Goal: Complete application form

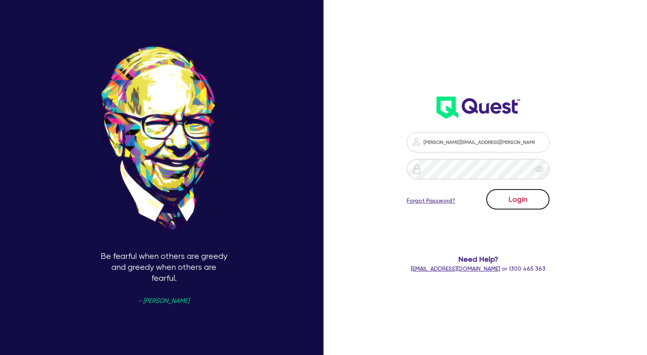
click at [536, 195] on button "Login" at bounding box center [517, 199] width 63 height 20
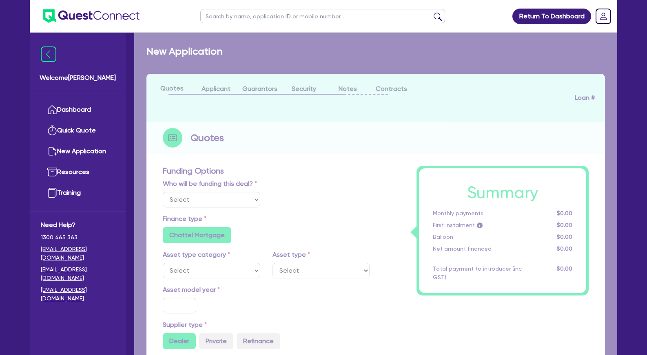
select select "Other"
select select "TERTIARY_ASSETS"
type input "2025"
type input "147,200"
type input "29,436"
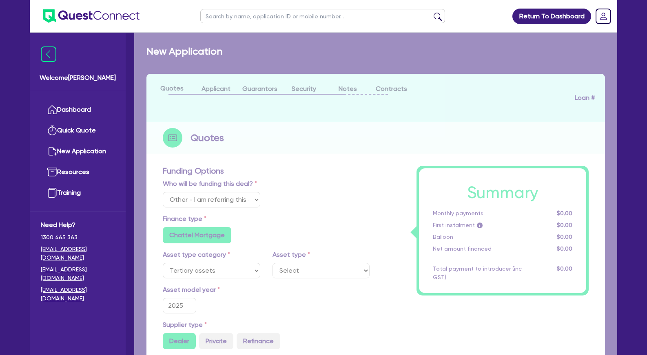
type input "5"
type input "5,888.2"
radio input "false"
type input "13.9"
radio input "false"
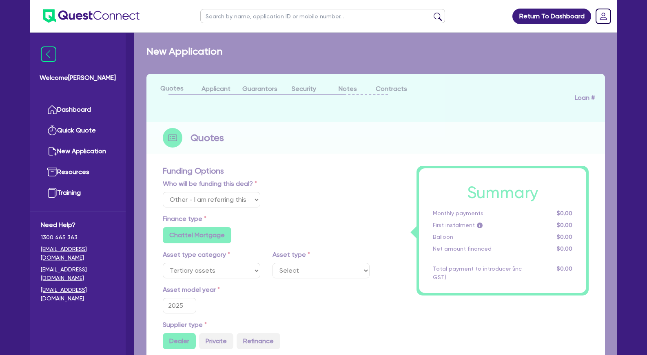
radio input "false"
select select "BEAUTY_EQUIPMENT"
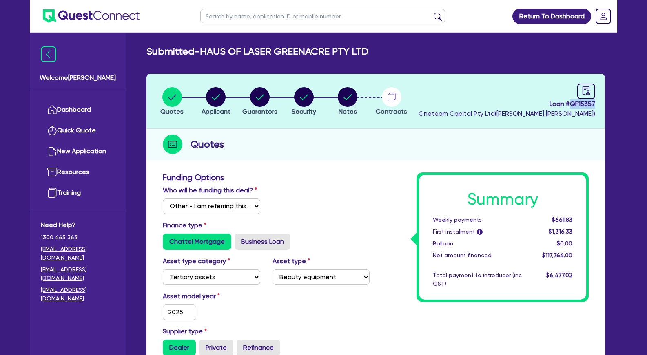
drag, startPoint x: 594, startPoint y: 104, endPoint x: 571, endPoint y: 102, distance: 22.9
click at [571, 102] on span "Loan # QF15357" at bounding box center [506, 104] width 177 height 10
copy span "QF15357"
click at [225, 100] on circle "button" at bounding box center [216, 97] width 20 height 20
select select "COMPANY"
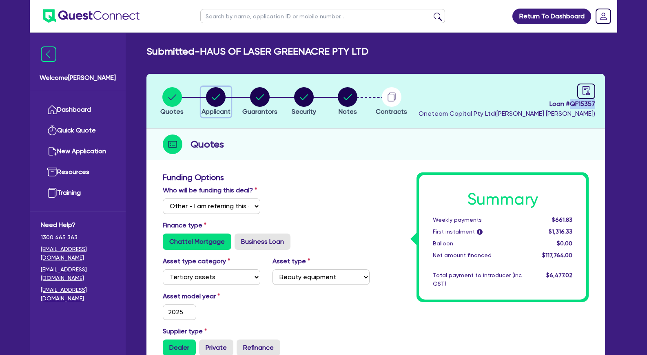
select select "HEALTH_BEAUTY"
select select "HAIR_BEAUTY_SALONS"
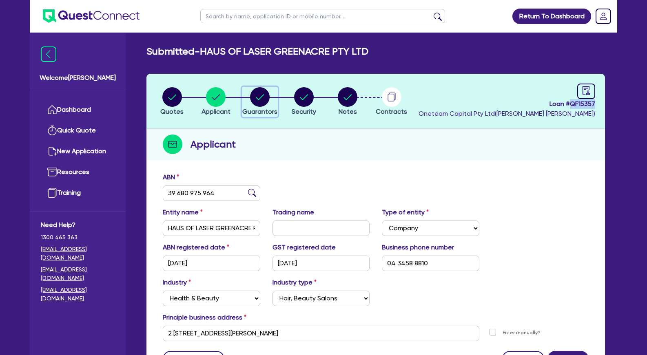
click at [267, 96] on circle "button" at bounding box center [260, 97] width 20 height 20
select select "MRS"
select select "[GEOGRAPHIC_DATA]"
select select "DE_FACTO"
select select "VEHICLE"
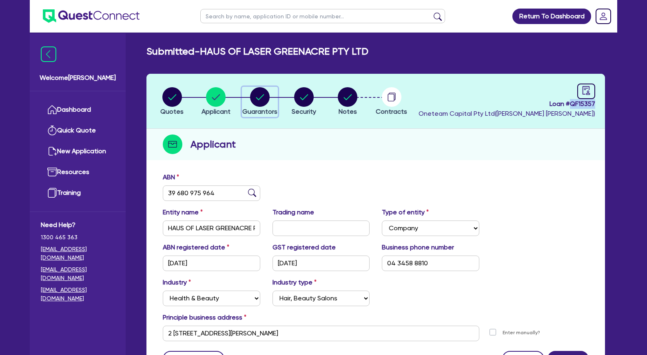
select select "CASH"
select select "HOUSEHOLD_PERSONAL"
select select "OTHER"
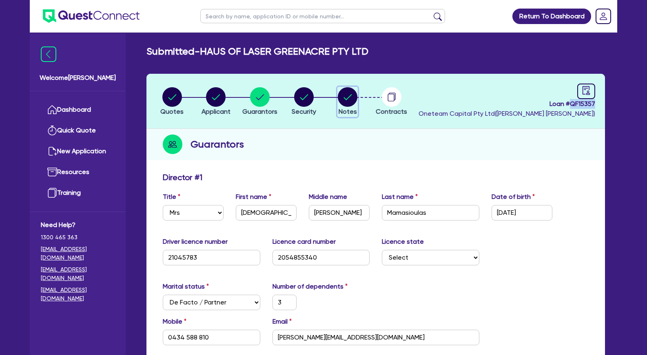
click at [345, 97] on circle "button" at bounding box center [348, 97] width 20 height 20
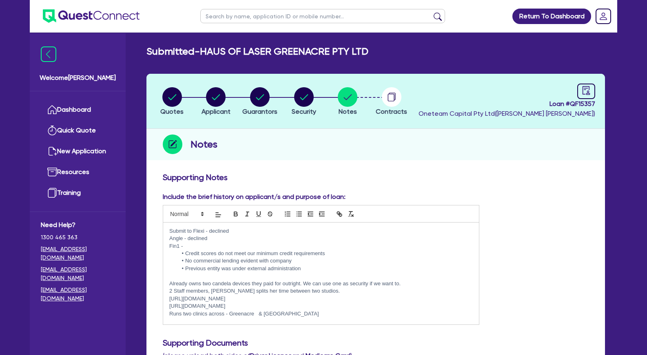
click at [286, 239] on p "Angle - declined" at bounding box center [320, 238] width 303 height 7
click at [290, 246] on p "Fin1 -" at bounding box center [320, 246] width 303 height 7
click at [182, 92] on div "button" at bounding box center [171, 97] width 23 height 20
select select "Other"
select select "TERTIARY_ASSETS"
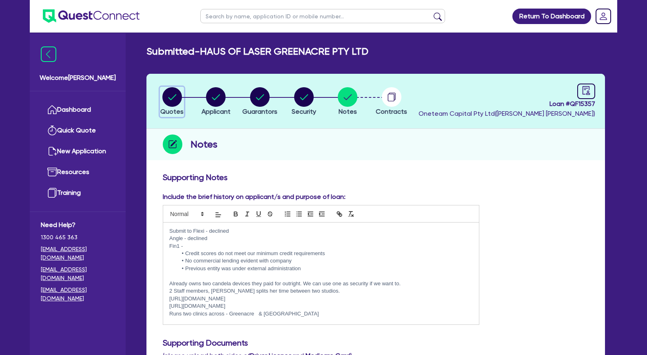
select select "BEAUTY_EQUIPMENT"
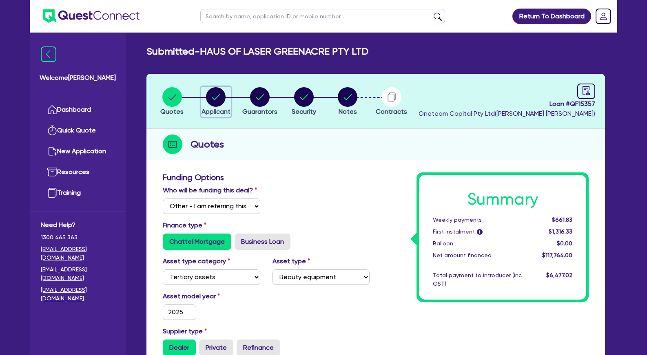
click at [216, 95] on circle "button" at bounding box center [216, 97] width 20 height 20
select select "COMPANY"
select select "HEALTH_BEAUTY"
select select "HAIR_BEAUTY_SALONS"
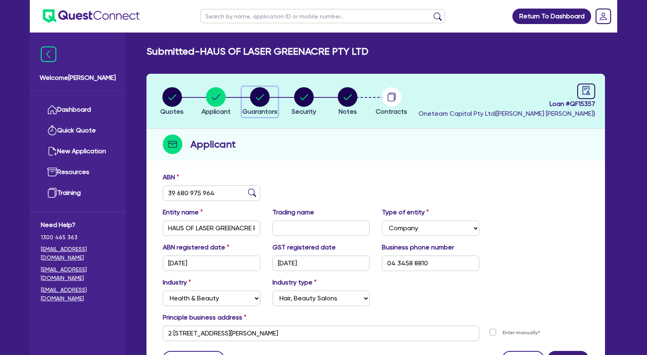
click at [262, 96] on icon "button" at bounding box center [260, 97] width 8 height 6
select select "MRS"
select select "[GEOGRAPHIC_DATA]"
select select "DE_FACTO"
select select "VEHICLE"
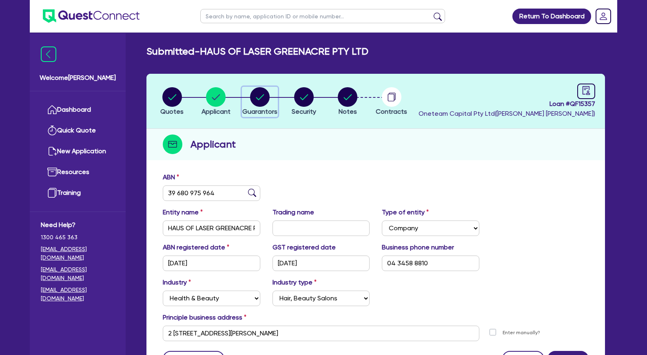
select select "CASH"
select select "HOUSEHOLD_PERSONAL"
select select "OTHER"
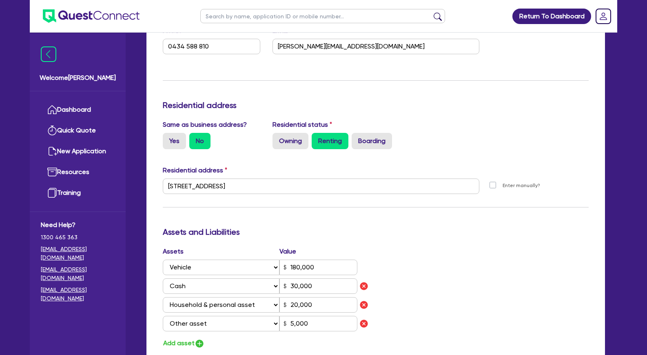
scroll to position [458, 0]
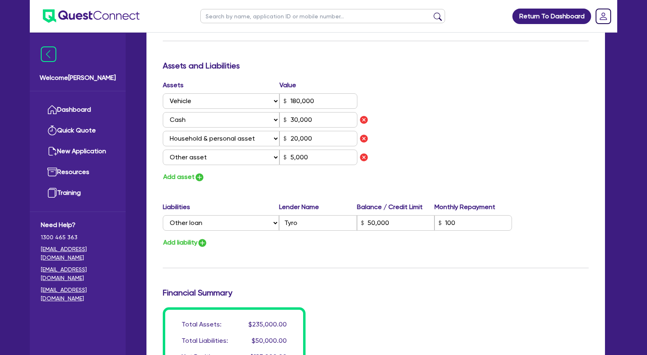
click at [487, 146] on div "Assets Value Select Asset Cash Property Investment property Vehicle Truck Trail…" at bounding box center [376, 131] width 438 height 102
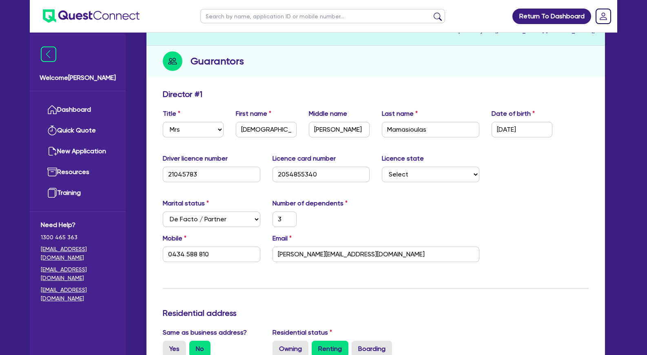
scroll to position [0, 0]
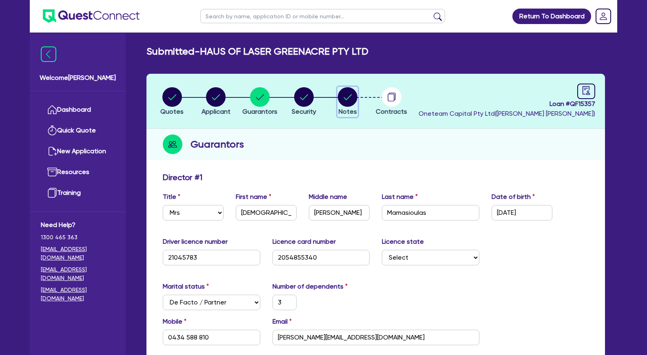
click at [349, 97] on circle "button" at bounding box center [348, 97] width 20 height 20
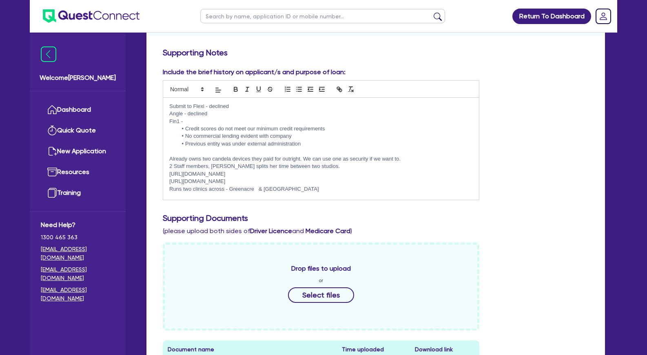
click at [295, 192] on p "Runs two clinics across - Greenacre & [GEOGRAPHIC_DATA]" at bounding box center [320, 189] width 303 height 7
click at [296, 191] on p "Runs two clinics across - Greenacre & [GEOGRAPHIC_DATA]" at bounding box center [320, 189] width 303 height 7
click at [299, 178] on p "[URL][DOMAIN_NAME]" at bounding box center [320, 181] width 303 height 7
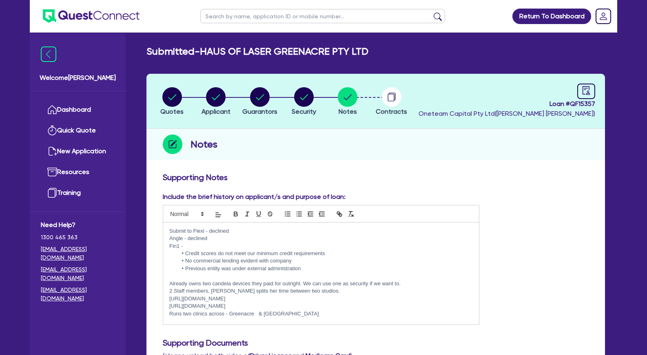
click at [237, 246] on p "Fin1 -" at bounding box center [320, 246] width 303 height 7
click at [267, 97] on circle "button" at bounding box center [260, 97] width 20 height 20
select select "MRS"
select select "[GEOGRAPHIC_DATA]"
select select "DE_FACTO"
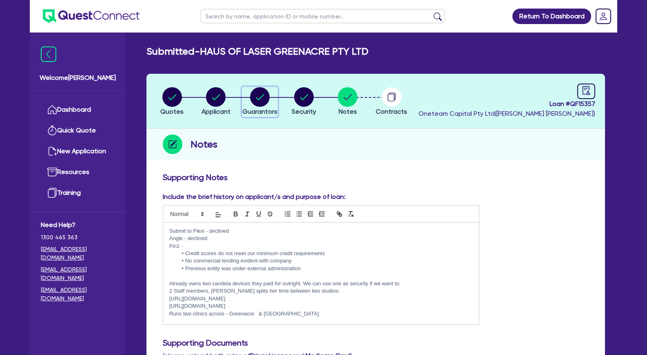
select select "VEHICLE"
select select "CASH"
select select "HOUSEHOLD_PERSONAL"
select select "OTHER"
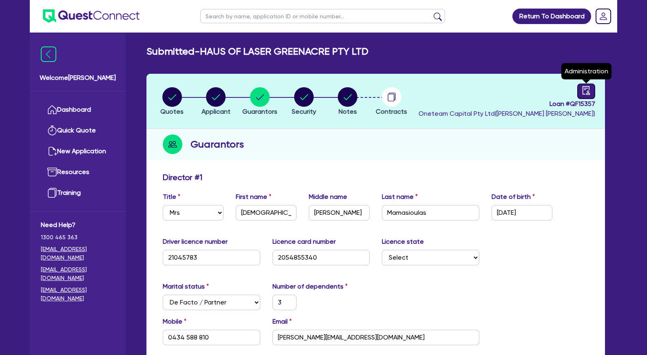
click at [582, 95] on icon "audit" at bounding box center [586, 90] width 9 height 9
select select "SUBMITTED_NEW"
select select "Other"
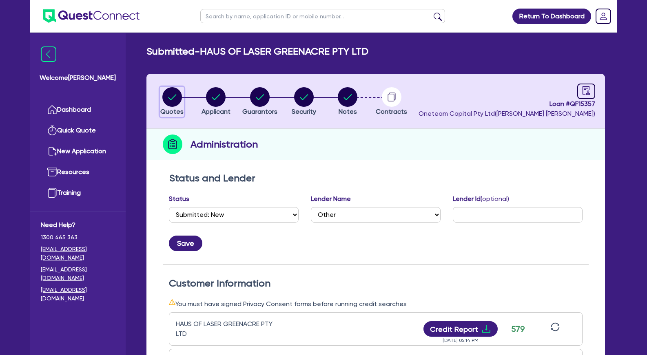
click at [180, 96] on circle "button" at bounding box center [172, 97] width 20 height 20
select select "Other"
select select "TERTIARY_ASSETS"
select select "BEAUTY_EQUIPMENT"
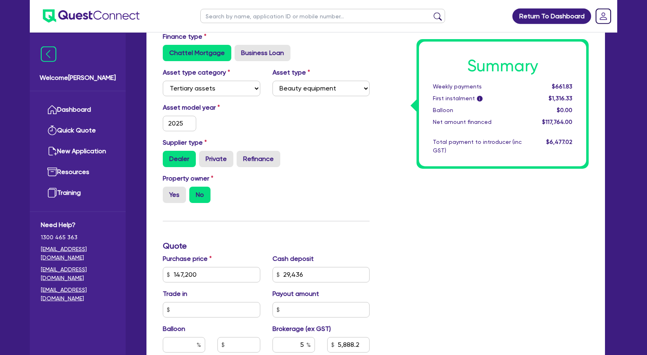
scroll to position [208, 0]
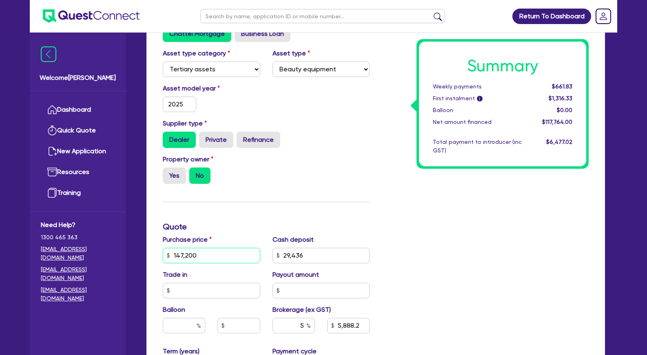
drag, startPoint x: 199, startPoint y: 266, endPoint x: 164, endPoint y: 267, distance: 35.1
click at [164, 263] on input "147,200" at bounding box center [211, 255] width 97 height 15
type input "1"
type input "29,436"
type input "5,888.2"
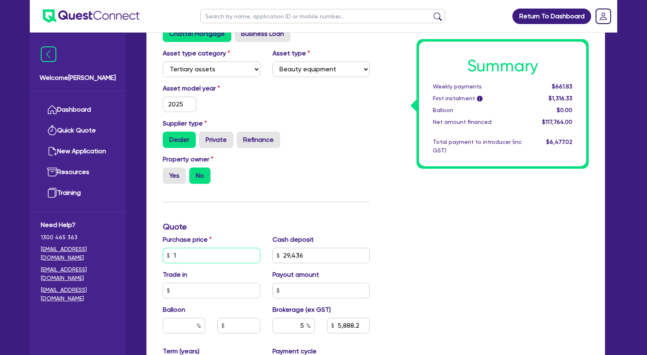
type input "15"
type input "29,436"
type input "5,888.2"
type input "150"
type input "29,436"
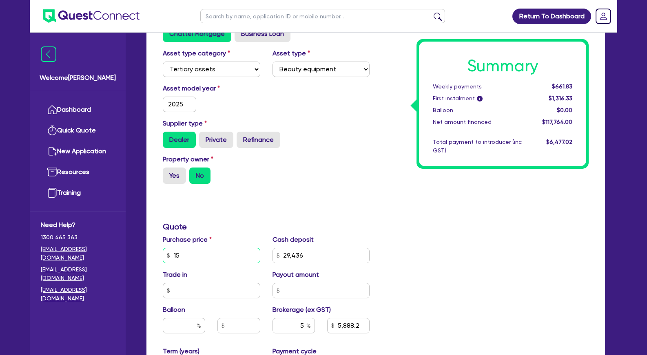
type input "5,888.2"
type input "1,500"
type input "29,436"
type input "5,888.2"
type input "15,000"
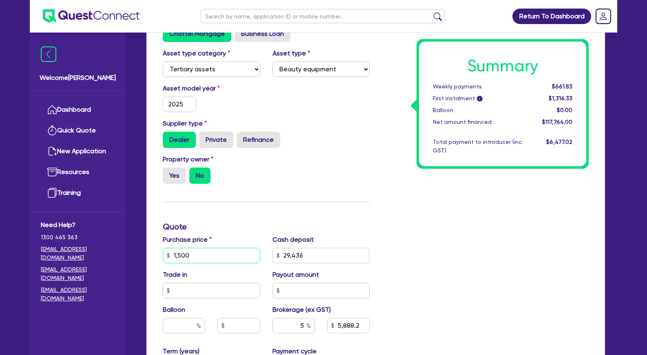
type input "29,436"
type input "5,888.2"
type input "150,000"
type input "29,436"
type input "5,888.2"
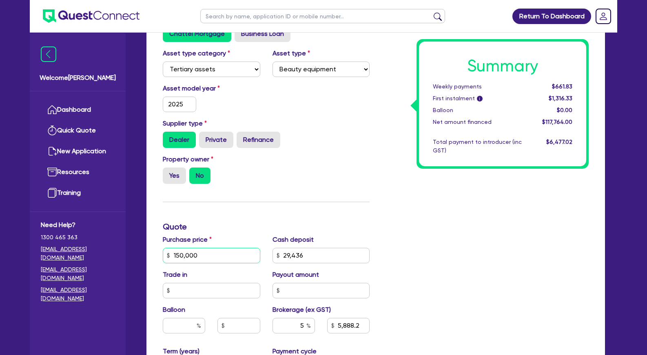
type input "150,000"
type input "29,436"
type input "5,888.2"
type input "29,436"
type input "6,028.2"
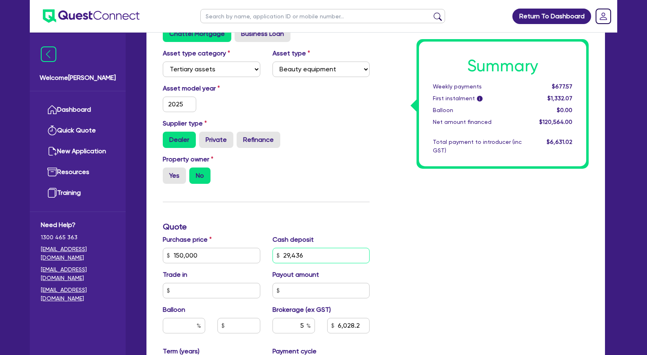
drag, startPoint x: 307, startPoint y: 266, endPoint x: 260, endPoint y: 263, distance: 47.0
click at [272, 263] on input "29,436" at bounding box center [320, 255] width 97 height 15
type input "3"
type input "6,028.2"
type input "30"
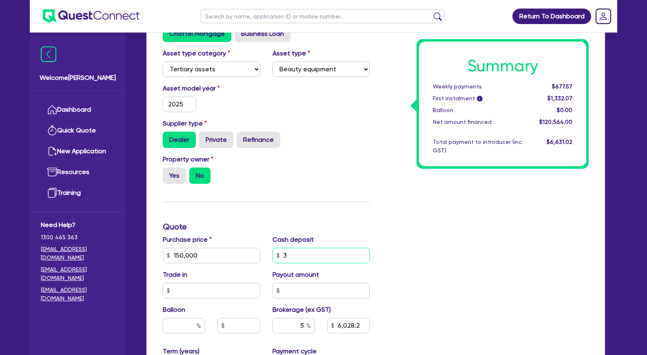
type input "6,028.2"
type input "300"
type input "6,028.2"
type input "3,000"
type input "6,028.2"
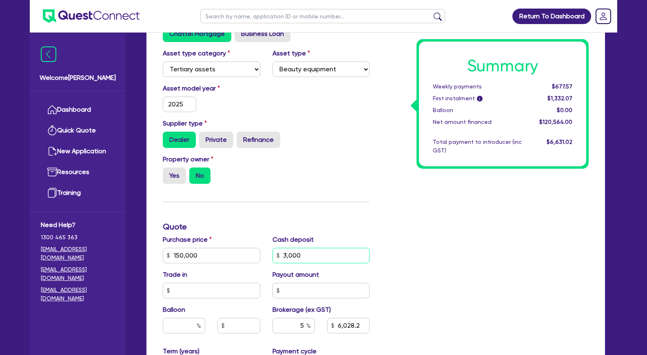
type input "30,000"
type input "6,028.2"
type input "30,000"
click at [508, 259] on div "Summary Weekly payments $677.57 First instalment i $1,332.07 Balloon $0.00 Net …" at bounding box center [485, 227] width 219 height 525
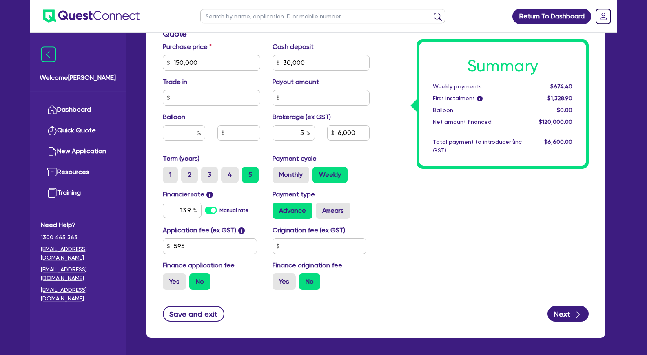
scroll to position [416, 0]
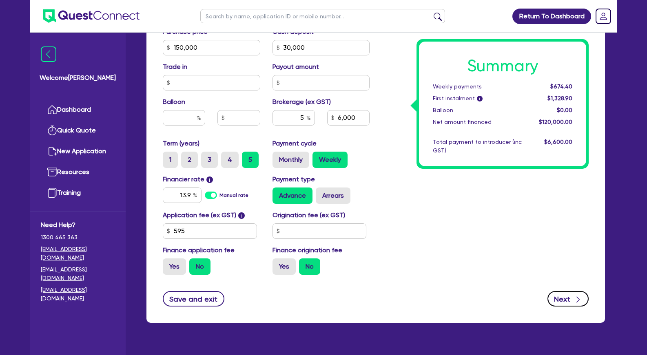
click at [560, 305] on button "Next" at bounding box center [567, 298] width 41 height 15
type input "6,000"
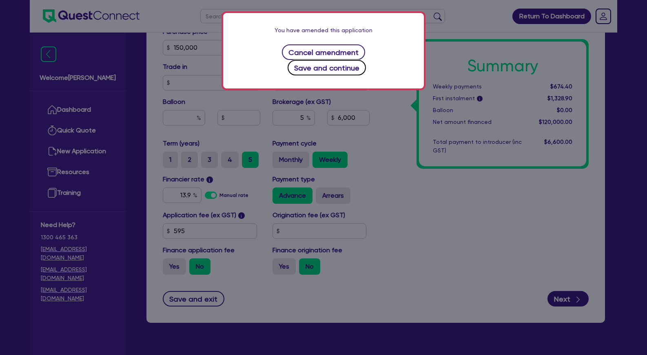
click at [334, 68] on button "Save and continue" at bounding box center [327, 67] width 79 height 15
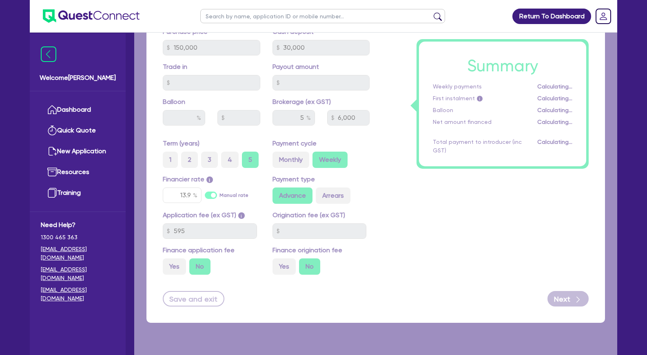
select select "COMPANY"
select select "HEALTH_BEAUTY"
select select "HAIR_BEAUTY_SALONS"
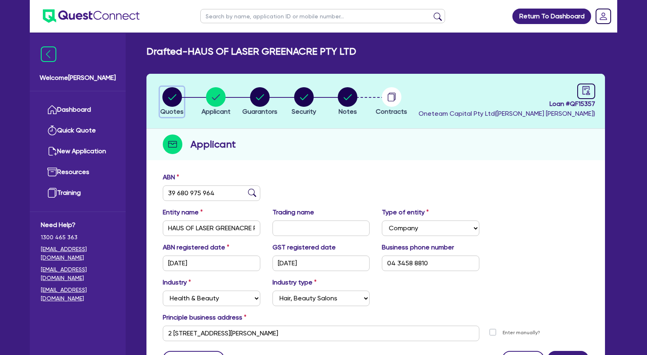
click at [178, 100] on circle "button" at bounding box center [172, 97] width 20 height 20
select select "Other"
select select "TERTIARY_ASSETS"
select select "BEAUTY_EQUIPMENT"
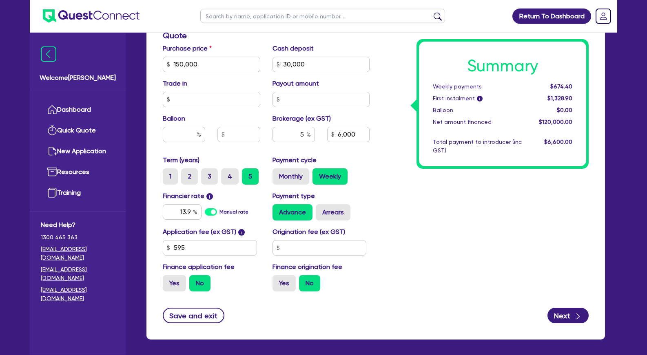
scroll to position [416, 0]
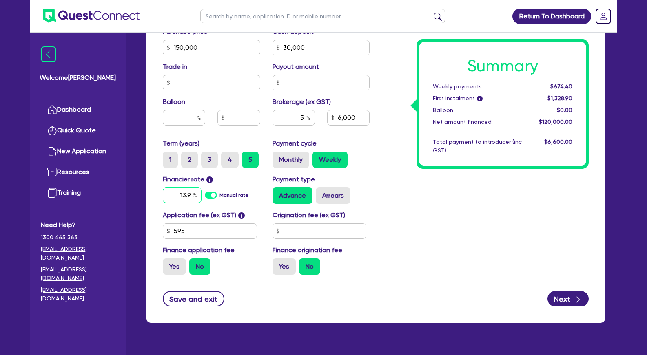
drag, startPoint x: 174, startPoint y: 207, endPoint x: 228, endPoint y: 210, distance: 53.9
click at [201, 203] on input "13.9" at bounding box center [182, 195] width 39 height 15
type input "150,000"
type input "30,000"
type input "6,000"
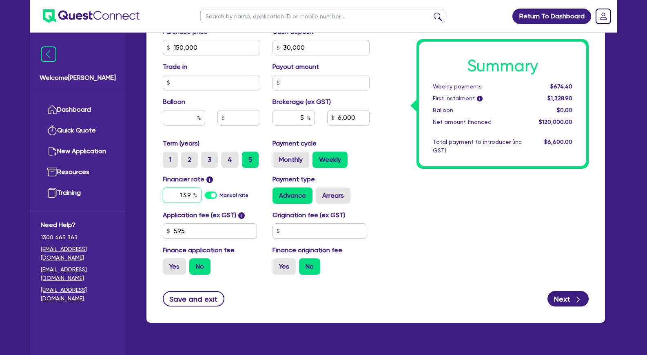
type input "1"
type input "150,000"
type input "30,000"
type input "6,000"
type input "17"
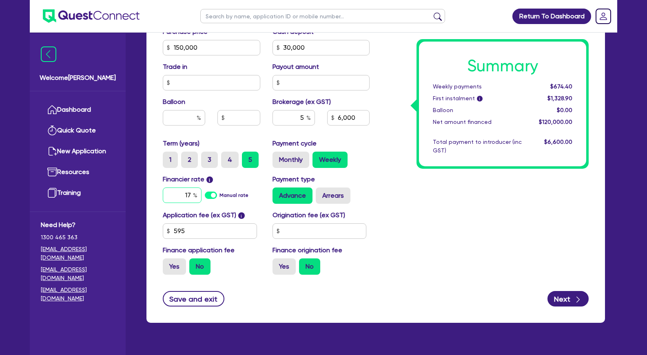
type input "150,000"
type input "30,000"
type input "6,000"
type input "17."
type input "150,000"
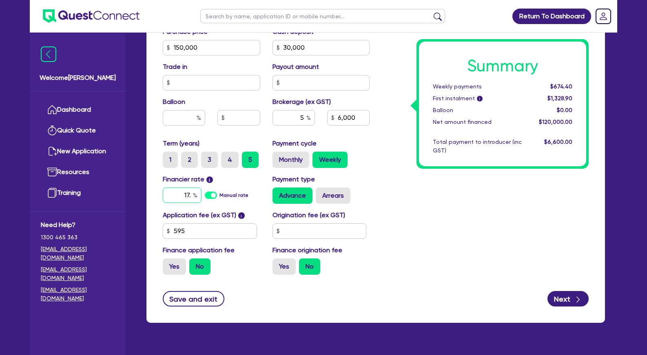
type input "30,000"
type input "6,000"
type input "17.9"
type input "150,000"
type input "30,000"
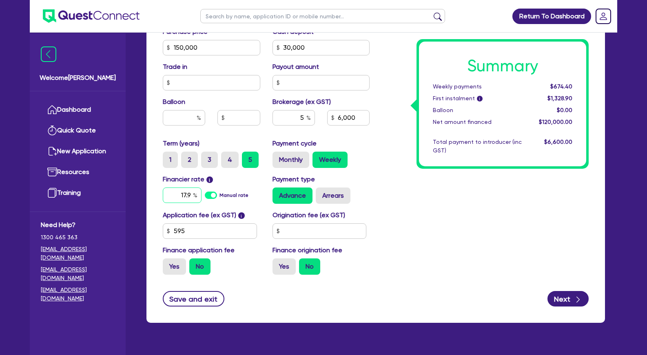
type input "6,000"
type input "17.95"
type input "150,000"
type input "30,000"
type input "6,000"
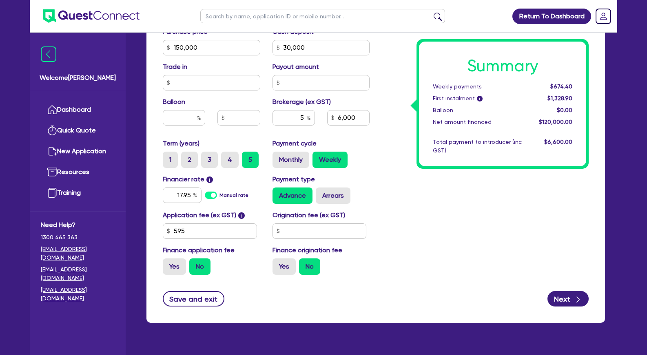
type input "150,000"
type input "30,000"
type input "6,000"
click at [400, 217] on div "Summary Weekly payments $674.40 First instalment i $1,328.90 Balloon $0.00 Net …" at bounding box center [485, 19] width 219 height 525
click at [575, 304] on icon "button" at bounding box center [578, 300] width 8 height 8
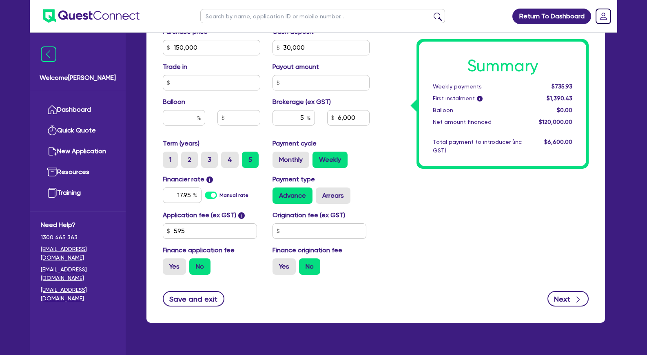
type input "150,000"
type input "30,000"
type input "6,000"
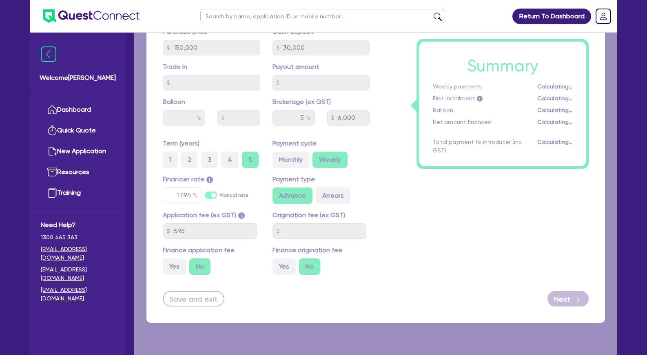
select select "COMPANY"
select select "HEALTH_BEAUTY"
select select "HAIR_BEAUTY_SALONS"
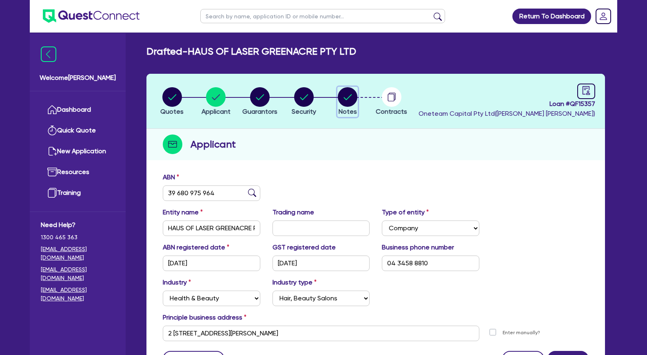
click at [352, 100] on circle "button" at bounding box center [348, 97] width 20 height 20
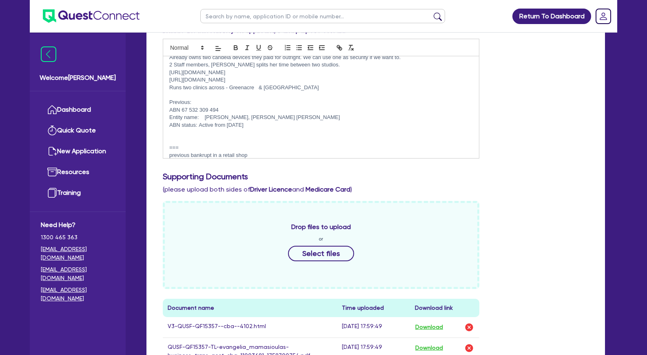
scroll to position [291, 0]
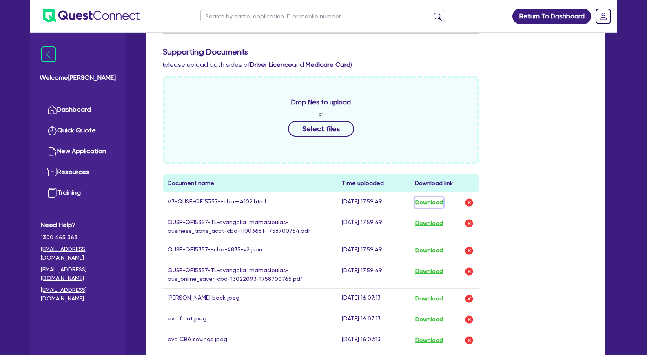
click at [434, 205] on button "Download" at bounding box center [429, 202] width 29 height 11
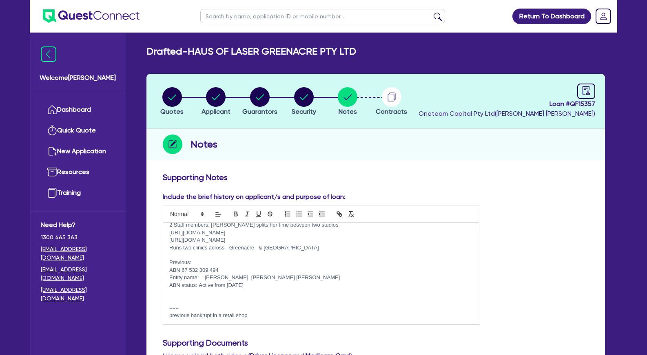
scroll to position [42, 0]
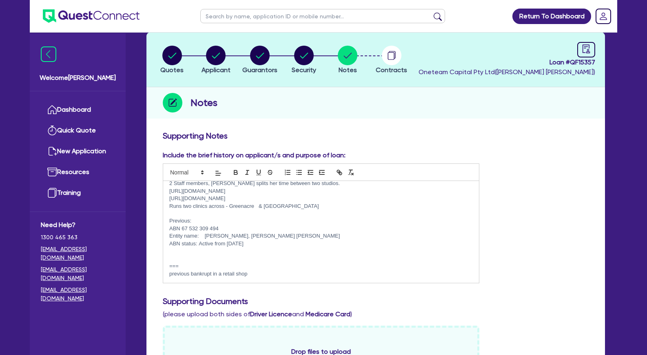
click at [263, 277] on p "previous bankrupt in a retail shop" at bounding box center [320, 273] width 303 height 7
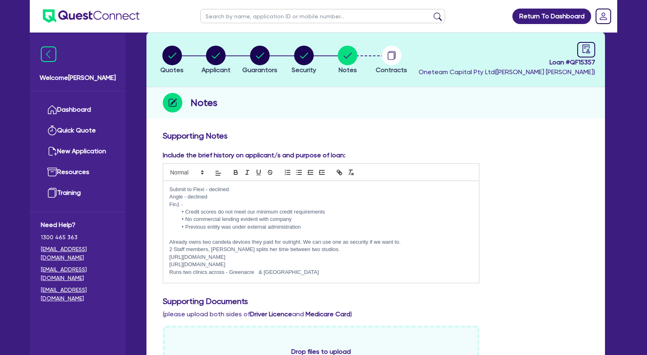
click at [236, 207] on p "Fin1 -" at bounding box center [320, 204] width 303 height 7
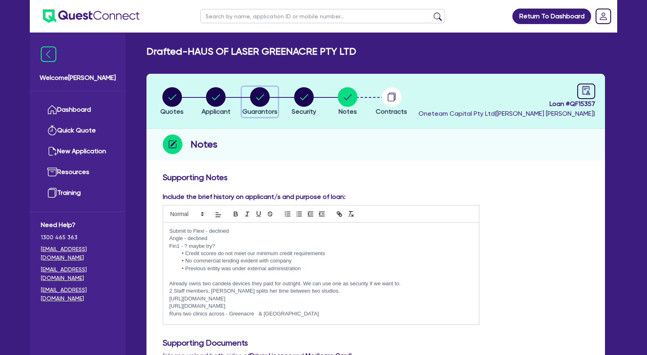
click at [261, 99] on circle "button" at bounding box center [260, 97] width 20 height 20
select select "MRS"
select select "[GEOGRAPHIC_DATA]"
select select "DE_FACTO"
select select "VEHICLE"
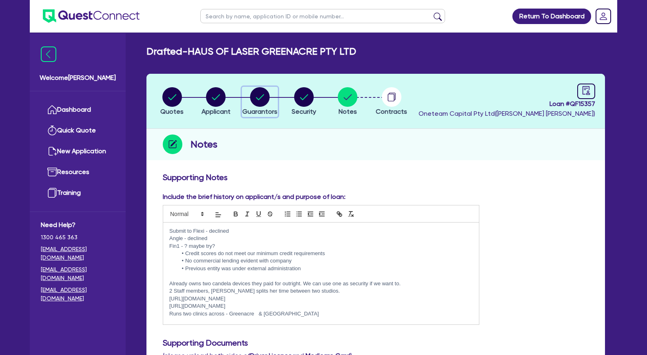
select select "CASH"
select select "HOUSEHOLD_PERSONAL"
select select "OTHER"
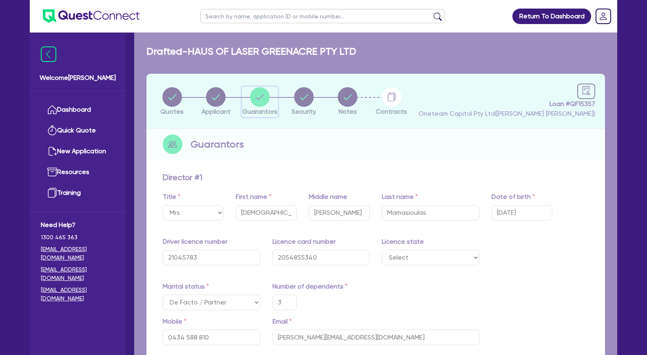
type input "3"
type input "0434 588 810"
type input "180,000"
type input "30,000"
type input "20,000"
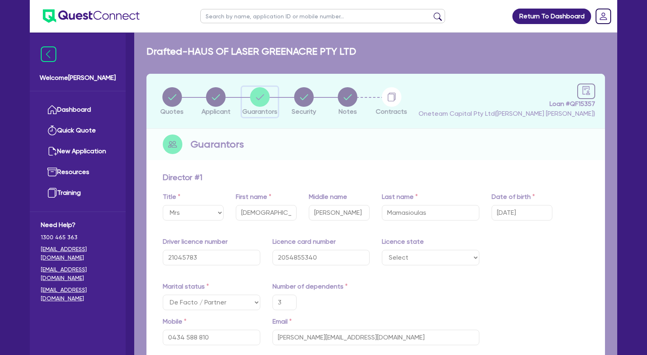
type input "5,000"
type input "50,000"
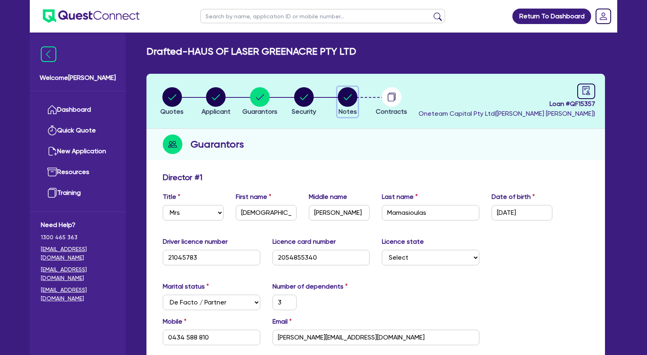
click at [347, 100] on icon "button" at bounding box center [348, 97] width 8 height 6
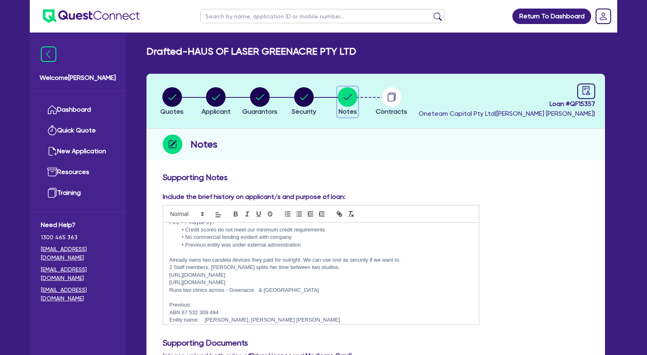
scroll to position [37, 0]
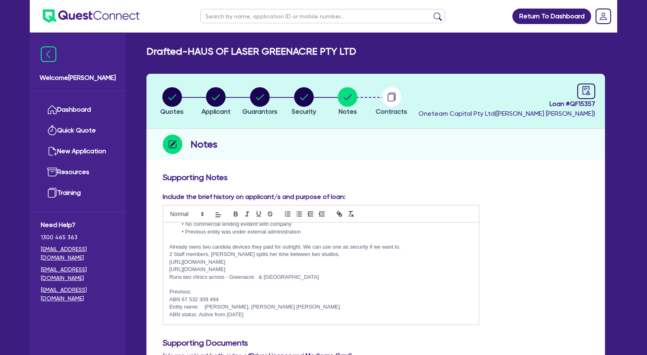
click at [291, 292] on p "Previous:" at bounding box center [320, 291] width 303 height 7
click at [294, 288] on p at bounding box center [320, 284] width 303 height 7
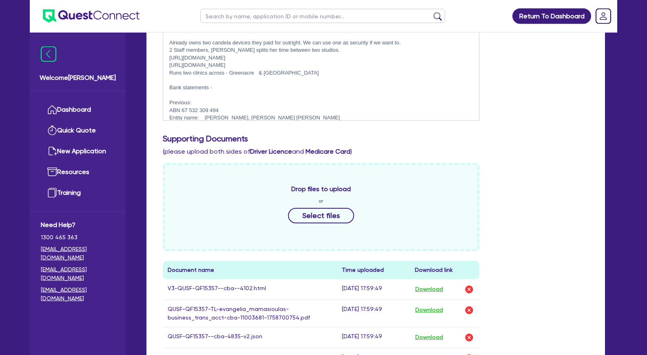
scroll to position [208, 0]
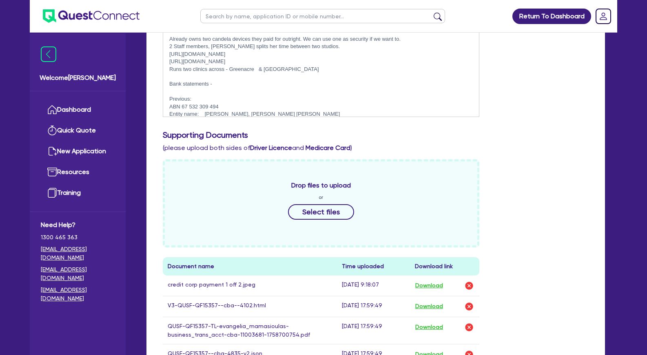
click at [231, 84] on p "Bank statements -" at bounding box center [320, 83] width 303 height 7
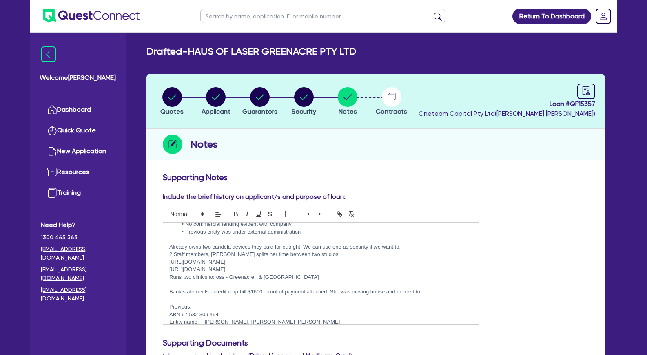
drag, startPoint x: 346, startPoint y: 50, endPoint x: 194, endPoint y: 48, distance: 152.5
click at [194, 48] on h2 "Drafted - HAUS OF LASER GREENACRE PTY LTD" at bounding box center [251, 52] width 210 height 12
copy h2 "HAUS OF LASER GREENACRE PTY"
click at [357, 127] on header "Quotes Applicant Guarantors Security Notes Contracts Loan # QF15357 Oneteam Cap…" at bounding box center [375, 101] width 458 height 55
click at [586, 91] on icon "audit" at bounding box center [586, 90] width 9 height 9
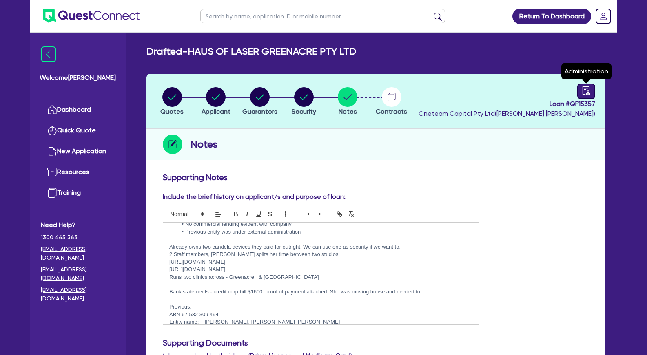
select select "DRAFTED_AMENDED"
select select "Other"
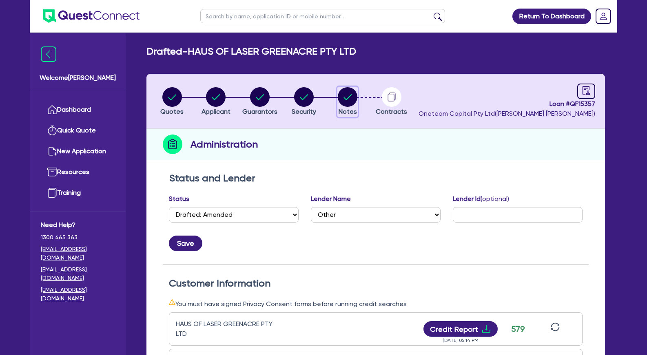
click at [347, 97] on circle "button" at bounding box center [348, 97] width 20 height 20
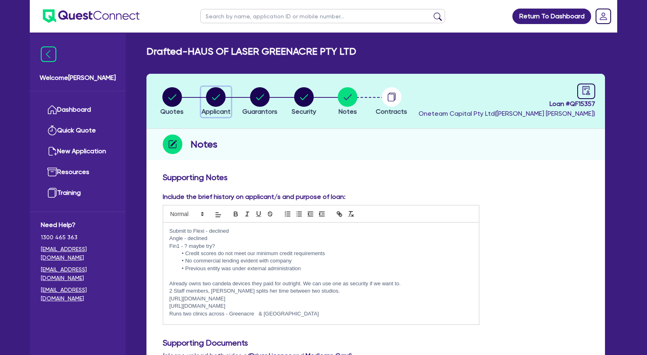
click at [217, 97] on circle "button" at bounding box center [216, 97] width 20 height 20
select select "COMPANY"
select select "HEALTH_BEAUTY"
select select "HAIR_BEAUTY_SALONS"
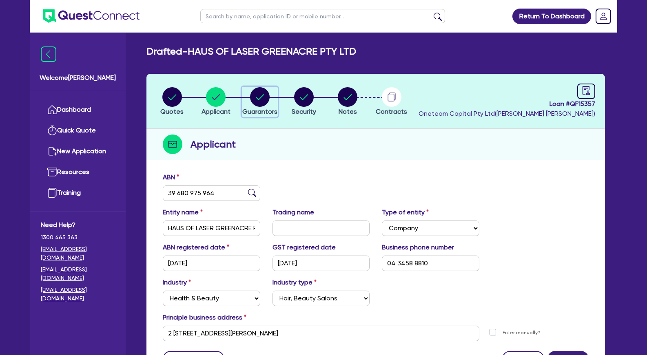
click at [267, 99] on circle "button" at bounding box center [260, 97] width 20 height 20
select select "MRS"
select select "[GEOGRAPHIC_DATA]"
select select "DE_FACTO"
select select "VEHICLE"
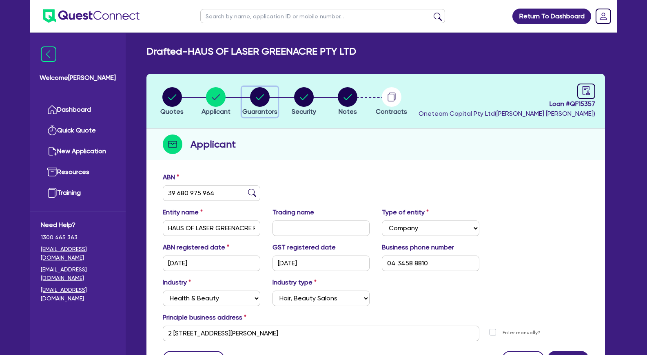
select select "CASH"
select select "HOUSEHOLD_PERSONAL"
select select "OTHER"
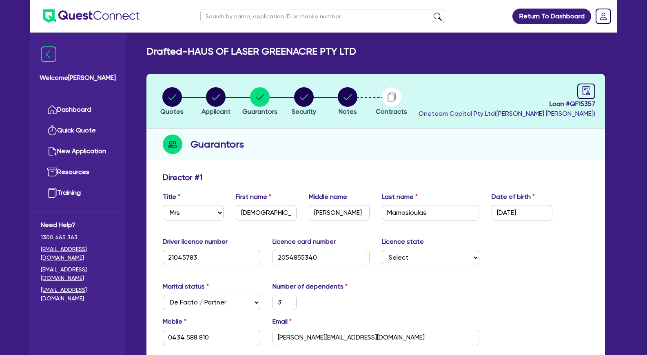
click at [322, 155] on div "Guarantors" at bounding box center [375, 144] width 458 height 31
drag, startPoint x: 345, startPoint y: 140, endPoint x: 338, endPoint y: 139, distance: 6.5
click at [344, 140] on div "Guarantors" at bounding box center [375, 144] width 458 height 31
click at [223, 94] on circle "button" at bounding box center [216, 97] width 20 height 20
select select "COMPANY"
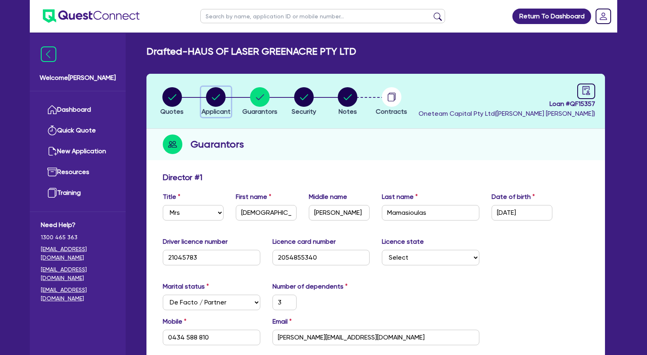
select select "HEALTH_BEAUTY"
select select "HAIR_BEAUTY_SALONS"
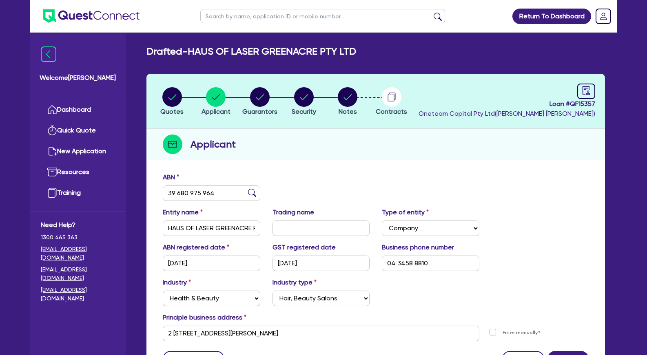
click at [247, 16] on input "text" at bounding box center [322, 16] width 245 height 14
type input "[PERSON_NAME]"
click button "submit" at bounding box center [437, 17] width 13 height 11
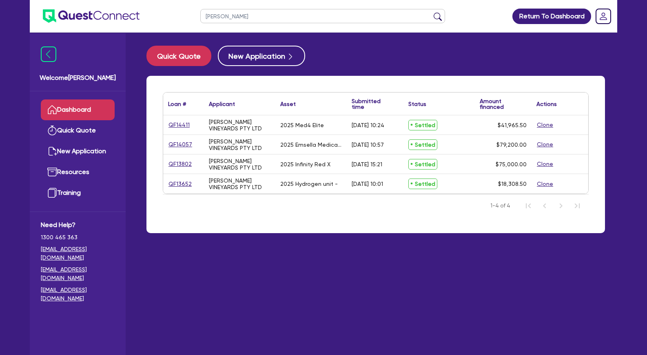
drag, startPoint x: 241, startPoint y: 15, endPoint x: 206, endPoint y: 17, distance: 35.9
click at [201, 15] on input "[PERSON_NAME]" at bounding box center [322, 16] width 245 height 14
click at [343, 241] on div "Loan # ▲ Applicant ▲ Asset Submitted time ▲ Status ▲ Amount financed Actions QF…" at bounding box center [375, 159] width 471 height 167
click at [84, 130] on link "Quick Quote" at bounding box center [78, 130] width 74 height 21
select select "Other"
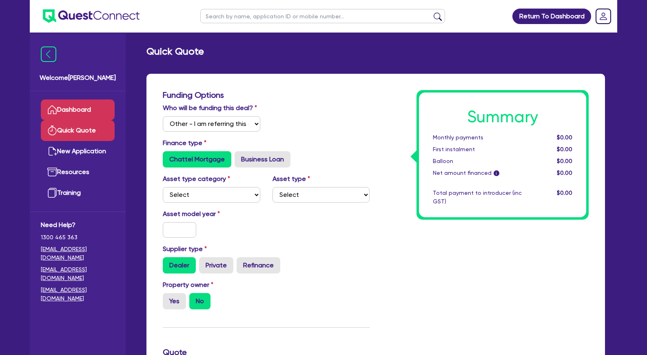
click at [96, 109] on link "Dashboard" at bounding box center [78, 110] width 74 height 21
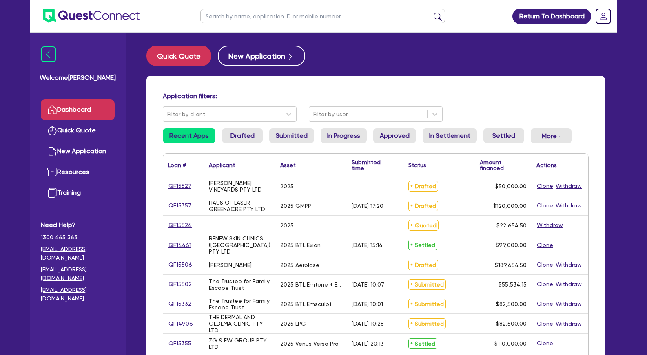
click at [327, 94] on h4 "Application filters:" at bounding box center [376, 96] width 426 height 8
click at [264, 57] on button "New Application" at bounding box center [261, 56] width 87 height 20
select select "Other"
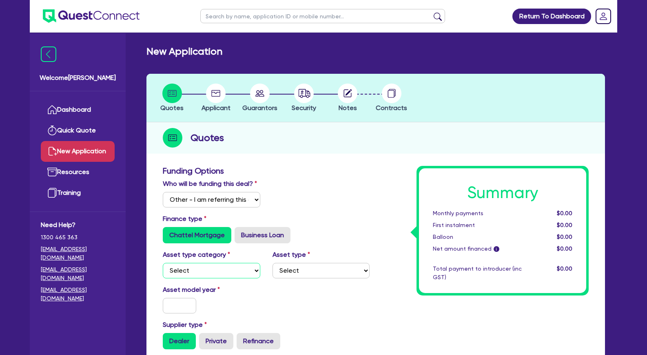
click at [163, 263] on select "Select Cars and light trucks Primary assets Secondary assets Tertiary assets" at bounding box center [211, 270] width 97 height 15
select select "TERTIARY_ASSETS"
click option "Tertiary assets" at bounding box center [0, 0] width 0 height 0
click at [272, 263] on select "Select Beauty equipment IT equipment IT software Watercraft Other" at bounding box center [320, 270] width 97 height 15
select select "BEAUTY_EQUIPMENT"
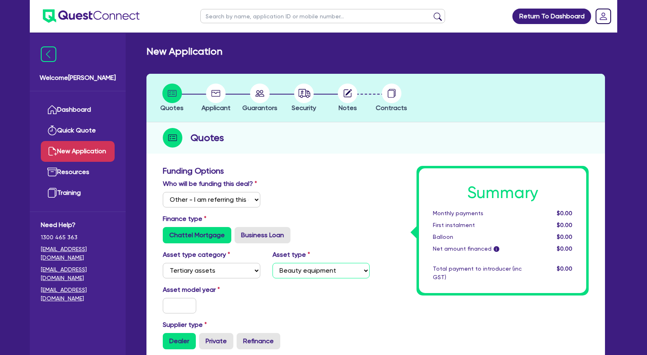
click option "Beauty equipment" at bounding box center [0, 0] width 0 height 0
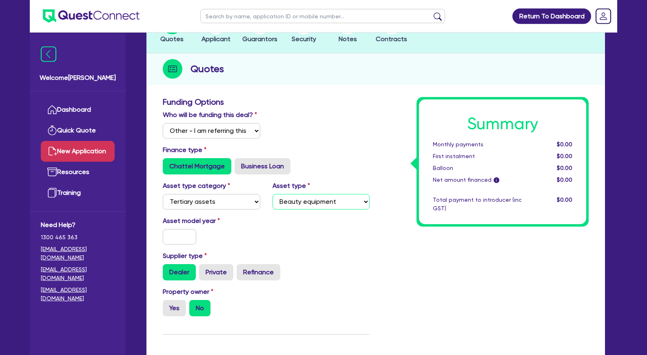
scroll to position [83, 0]
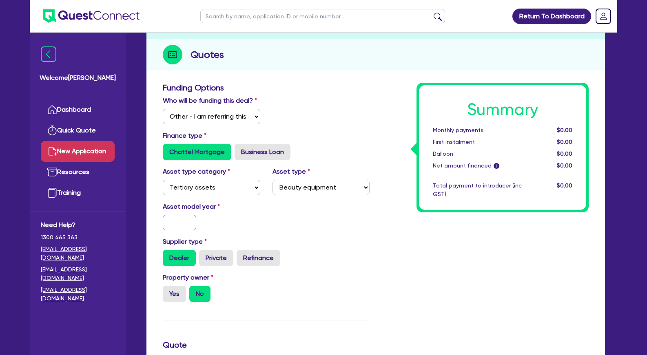
click at [180, 230] on input "text" at bounding box center [179, 222] width 33 height 15
type input "2025"
click at [173, 302] on label "Yes" at bounding box center [174, 294] width 23 height 16
click at [168, 291] on input "Yes" at bounding box center [165, 288] width 5 height 5
radio input "true"
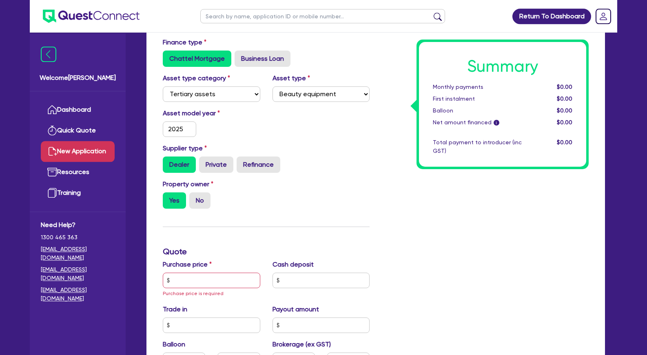
scroll to position [208, 0]
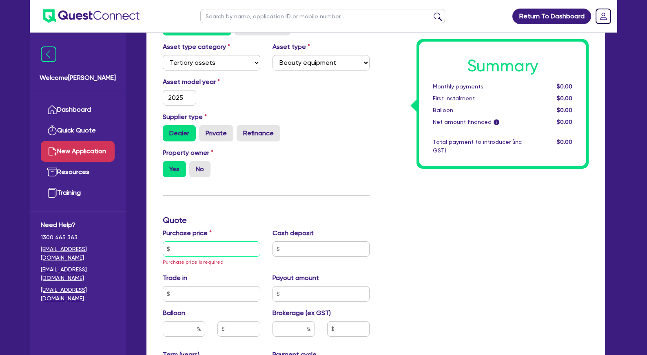
click at [211, 257] on input "text" at bounding box center [211, 248] width 97 height 15
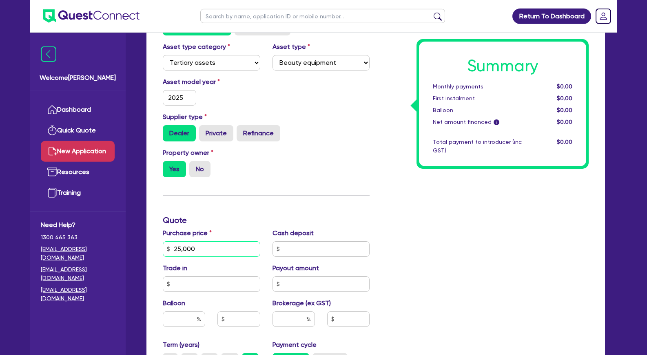
scroll to position [333, 0]
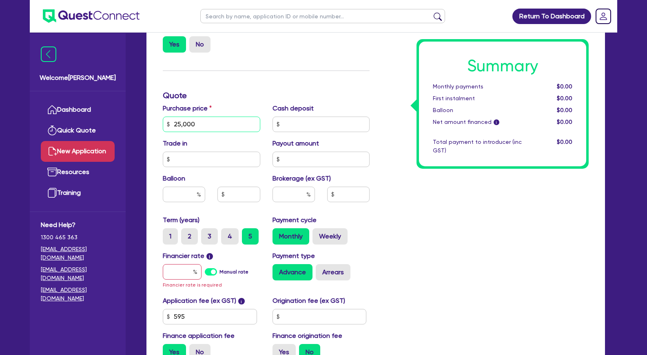
type input "25,000"
click at [183, 280] on input "text" at bounding box center [182, 271] width 39 height 15
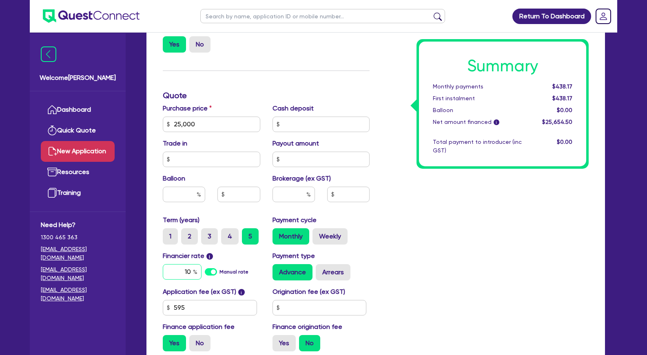
type input "10"
click at [362, 264] on div "Payment type Advance Arrears" at bounding box center [321, 265] width 110 height 29
click at [334, 281] on label "Arrears" at bounding box center [333, 272] width 35 height 16
click at [321, 270] on input "Arrears" at bounding box center [318, 266] width 5 height 5
radio input "true"
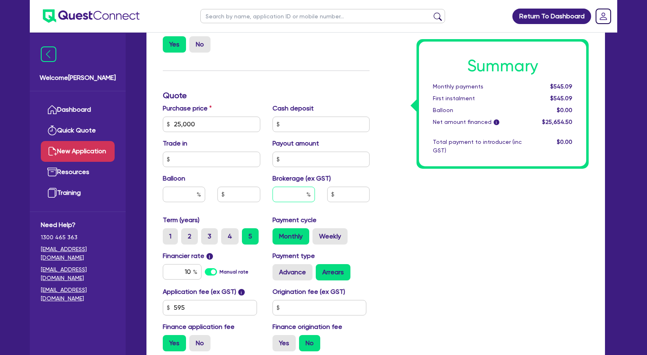
click at [300, 201] on input "text" at bounding box center [293, 194] width 42 height 15
type input "5"
click at [374, 202] on div "1,282.72" at bounding box center [348, 194] width 55 height 15
drag, startPoint x: 169, startPoint y: 281, endPoint x: 209, endPoint y: 281, distance: 39.6
click at [201, 280] on input "10" at bounding box center [182, 271] width 39 height 15
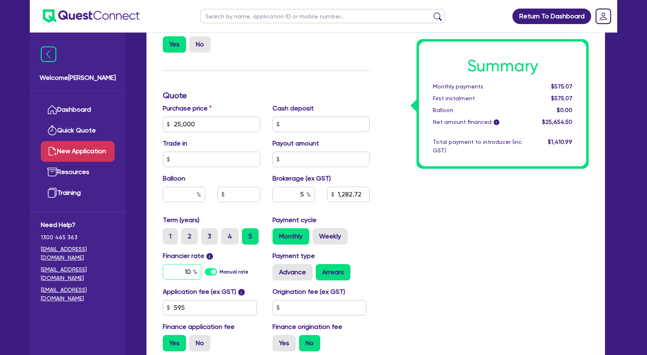
type input "1,282.72"
type input "1"
type input "1,282.72"
type input "17"
type input "1,282.72"
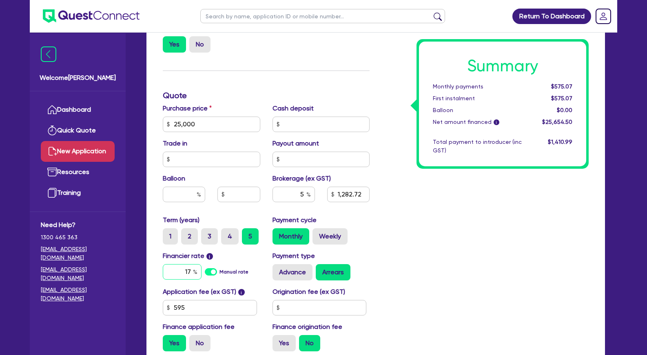
type input "17."
type input "1,282.72"
type input "17.9"
type input "1,282.72"
type input "17.95"
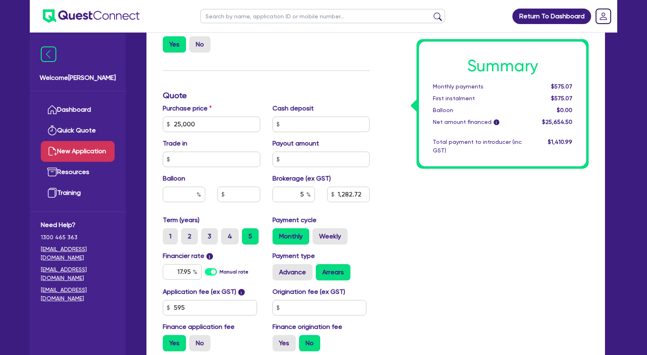
click at [440, 259] on div "Summary Monthly payments $575.07 First instalment $575.07 Balloon $0.00 Net amo…" at bounding box center [485, 95] width 219 height 525
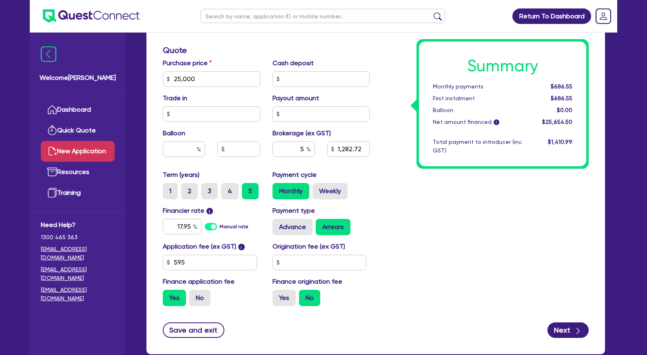
scroll to position [416, 0]
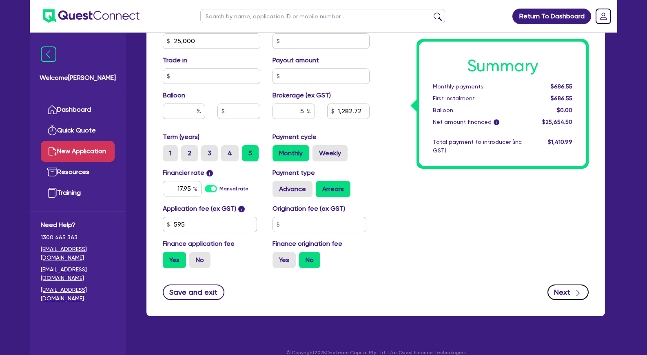
click at [573, 297] on div "button" at bounding box center [577, 292] width 9 height 10
type input "1,282.72"
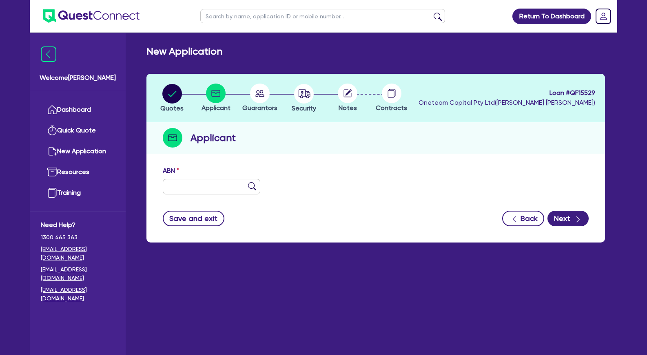
click at [378, 154] on div "Quotes Applicant Guarantors Security Notes Contracts Loan # QF15529 Oneteam Cap…" at bounding box center [375, 158] width 458 height 169
click at [177, 98] on circle "button" at bounding box center [172, 94] width 20 height 20
select select "Other"
select select "TERTIARY_ASSETS"
select select "BEAUTY_EQUIPMENT"
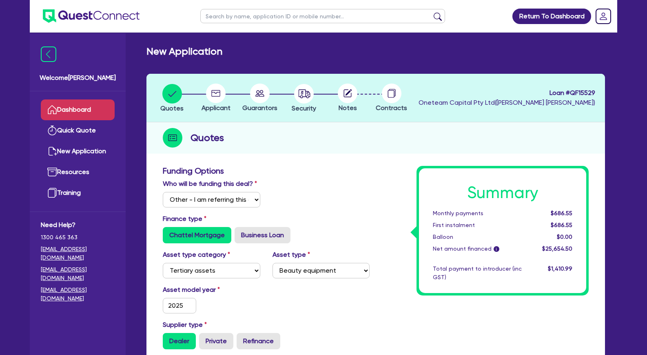
click at [102, 102] on link "Dashboard" at bounding box center [78, 110] width 74 height 21
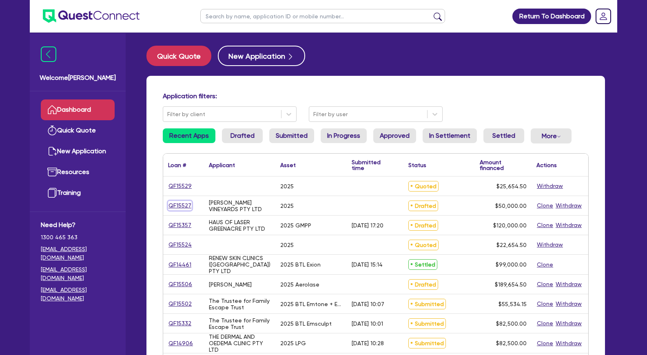
click at [185, 207] on link "QF15527" at bounding box center [180, 205] width 24 height 9
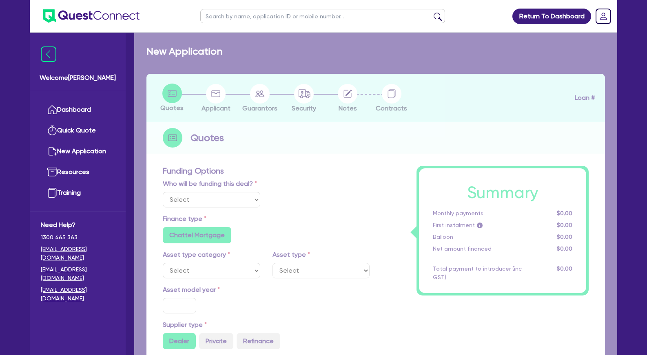
select select "Other"
select select "SECONDARY_ASSETS"
type input "2025"
radio input "true"
type input "50,000"
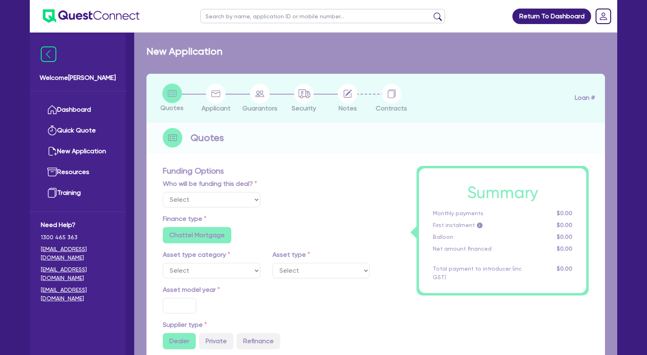
type input "10"
radio input "true"
select select "MEDICAL_DENTAL_LABORATORY_EQUIPMENT"
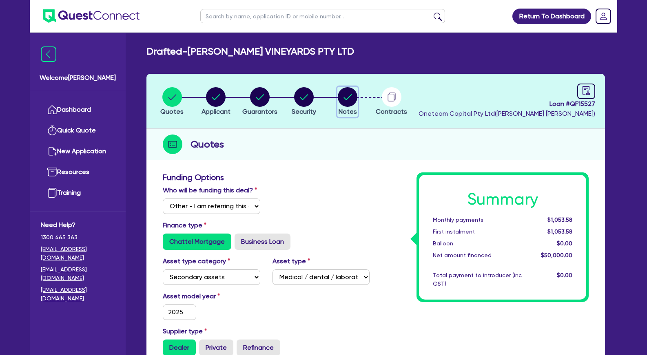
click at [355, 98] on circle "button" at bounding box center [348, 97] width 20 height 20
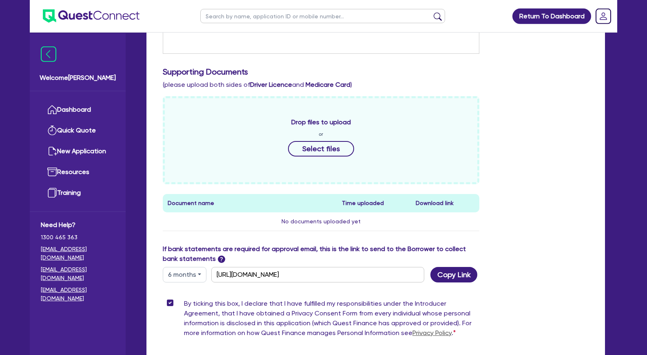
scroll to position [250, 0]
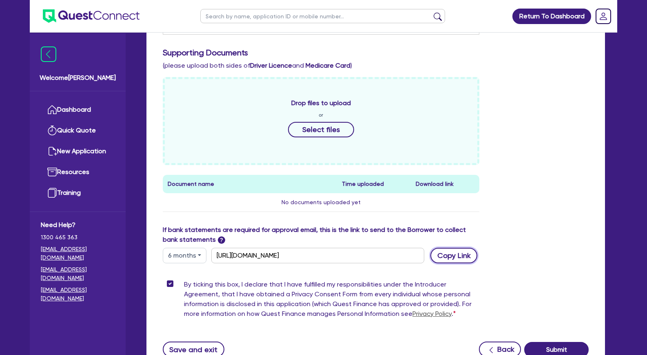
click at [451, 255] on button "Copy Link" at bounding box center [453, 255] width 47 height 15
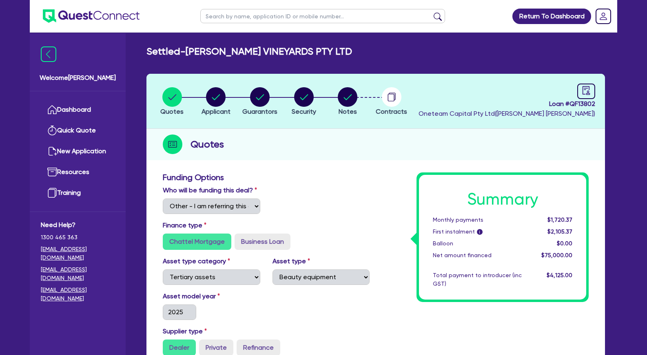
select select "Other"
select select "TERTIARY_ASSETS"
select select "BEAUTY_EQUIPMENT"
click at [221, 95] on circle "button" at bounding box center [216, 97] width 20 height 20
select select "COMPANY"
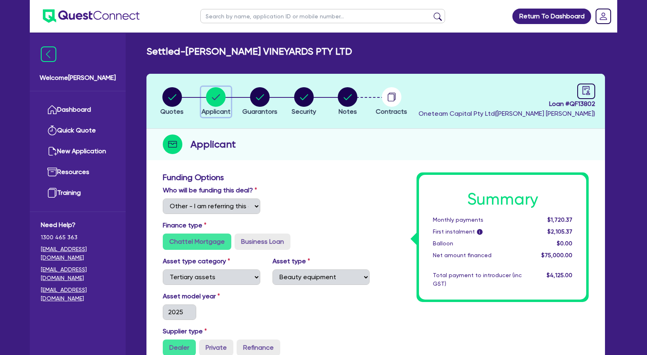
select select "HEALTH_BEAUTY"
select select "HAIR_BEAUTY_SALONS"
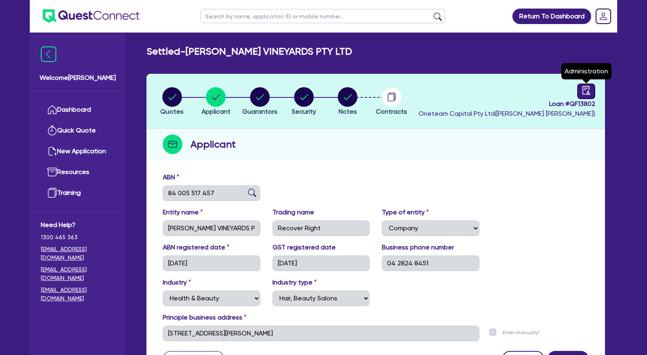
click at [584, 90] on icon "audit" at bounding box center [586, 90] width 9 height 9
select select "SETTLED"
select select "[PERSON_NAME]"
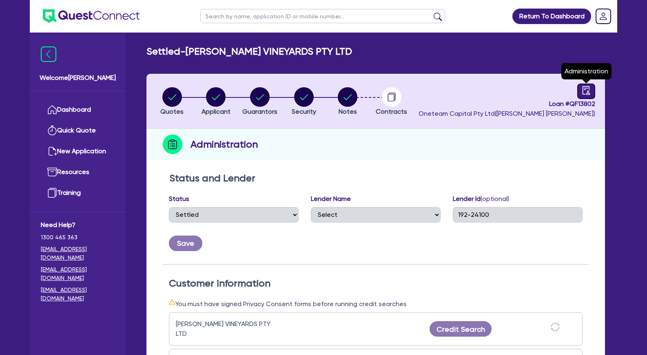
click at [588, 91] on icon "audit" at bounding box center [585, 90] width 7 height 9
click at [398, 100] on circle "button" at bounding box center [392, 97] width 20 height 20
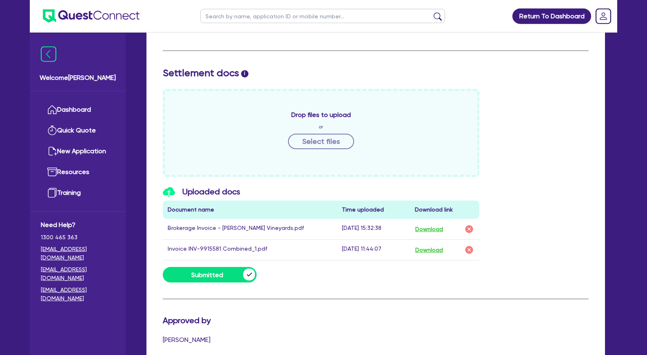
scroll to position [333, 0]
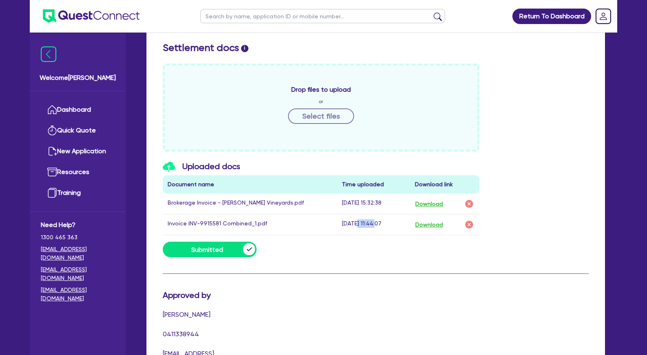
drag, startPoint x: 356, startPoint y: 224, endPoint x: 374, endPoint y: 224, distance: 17.9
click at [374, 224] on td "31-03-25 11:44:07" at bounding box center [373, 225] width 73 height 21
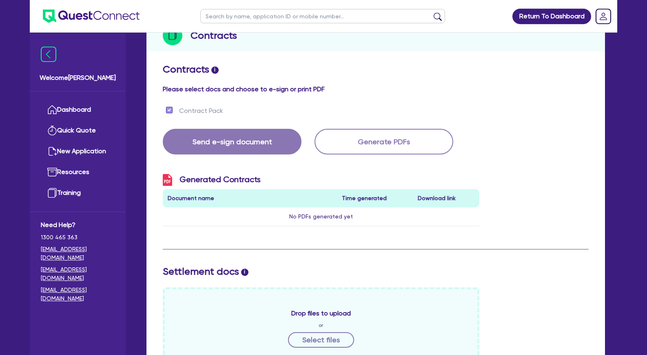
scroll to position [0, 0]
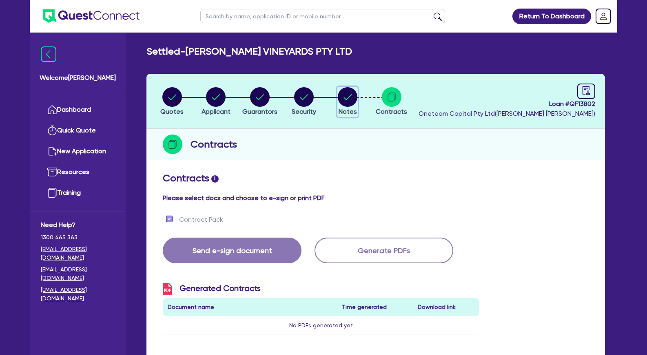
click at [348, 98] on icon "button" at bounding box center [348, 97] width 8 height 6
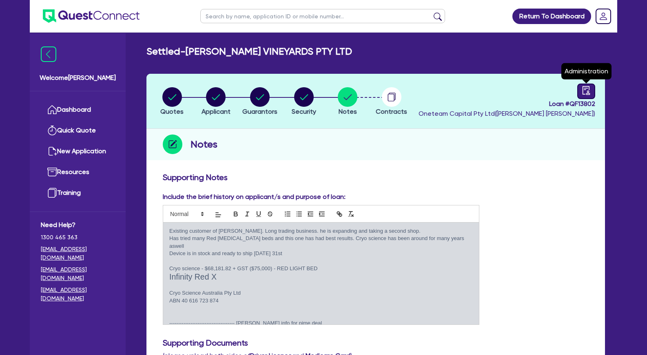
click at [583, 91] on icon "audit" at bounding box center [585, 90] width 7 height 9
select select "SETTLED"
select select "[PERSON_NAME]"
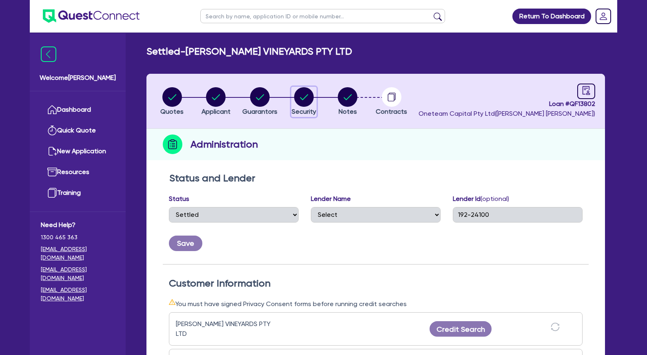
click at [308, 98] on circle "button" at bounding box center [304, 97] width 20 height 20
select select "TERTIARY_ASSETS"
select select "BEAUTY_EQUIPMENT"
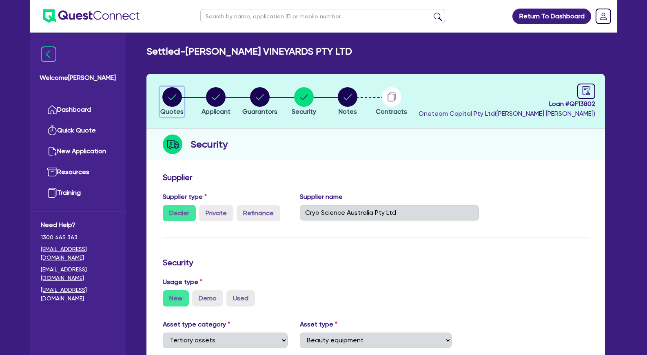
click at [172, 95] on circle "button" at bounding box center [172, 97] width 20 height 20
select select "Other"
select select "TERTIARY_ASSETS"
select select "BEAUTY_EQUIPMENT"
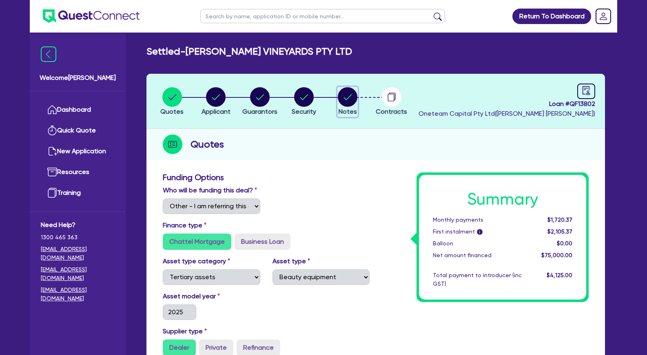
click at [347, 95] on circle "button" at bounding box center [348, 97] width 20 height 20
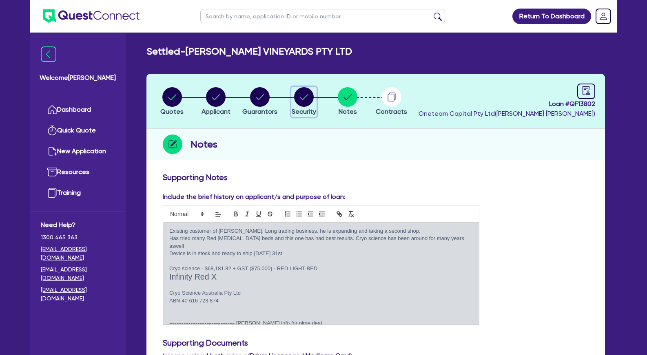
click at [307, 95] on icon "button" at bounding box center [304, 97] width 8 height 6
select select "TERTIARY_ASSETS"
select select "BEAUTY_EQUIPMENT"
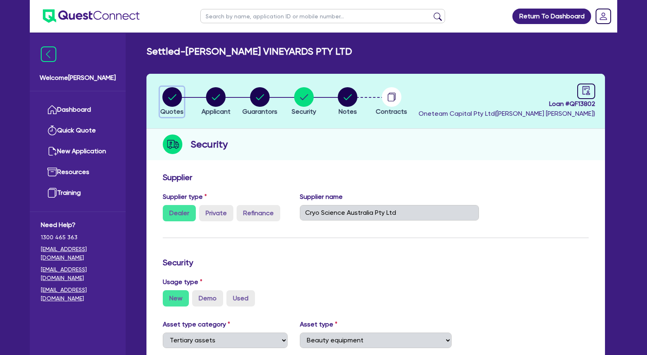
click at [175, 99] on circle "button" at bounding box center [172, 97] width 20 height 20
select select "Other"
select select "TERTIARY_ASSETS"
select select "BEAUTY_EQUIPMENT"
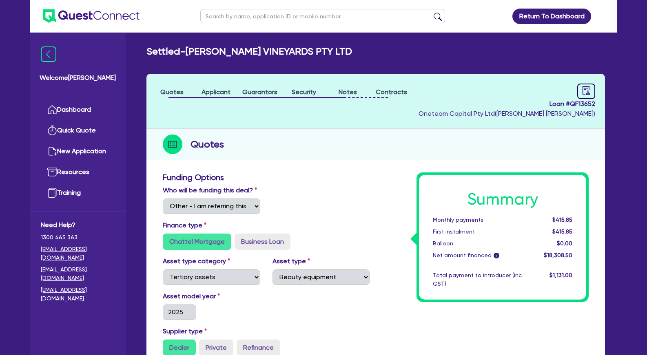
select select "Other"
select select "TERTIARY_ASSETS"
select select "BEAUTY_EQUIPMENT"
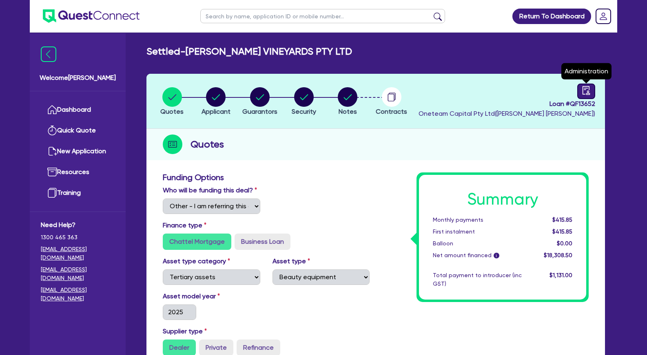
click at [584, 91] on icon "audit" at bounding box center [586, 90] width 9 height 9
select select "SETTLED"
select select "Pepper"
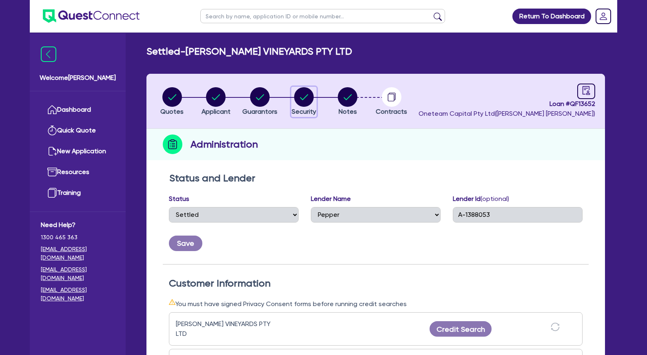
click at [303, 98] on circle "button" at bounding box center [304, 97] width 20 height 20
select select "TERTIARY_ASSETS"
select select "BEAUTY_EQUIPMENT"
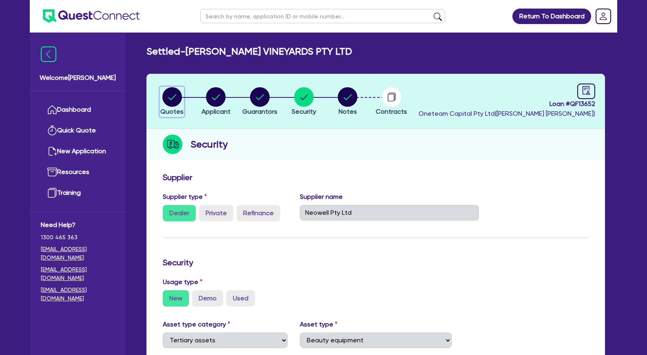
click at [179, 98] on circle "button" at bounding box center [172, 97] width 20 height 20
select select "Other"
select select "TERTIARY_ASSETS"
select select "BEAUTY_EQUIPMENT"
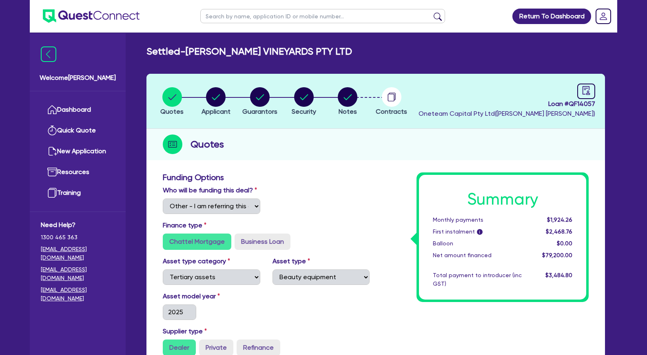
select select "Other"
select select "TERTIARY_ASSETS"
select select "BEAUTY_EQUIPMENT"
click at [584, 92] on icon "audit" at bounding box center [586, 90] width 9 height 9
select select "SETTLED"
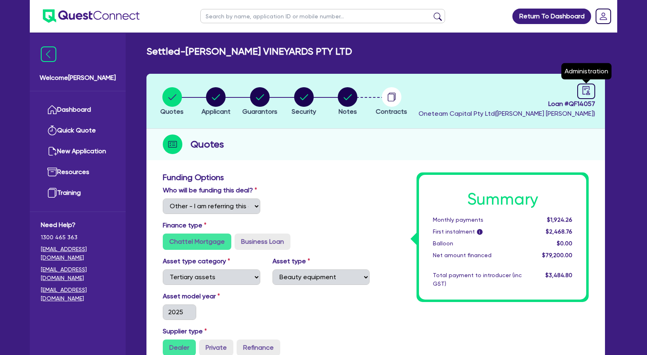
select select "Flexicommercial"
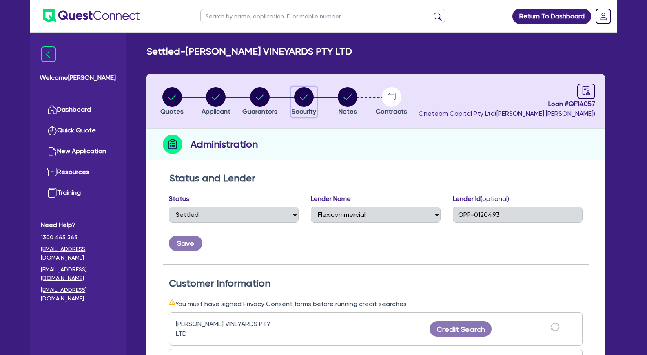
click at [303, 101] on circle "button" at bounding box center [304, 97] width 20 height 20
select select "TERTIARY_ASSETS"
select select "BEAUTY_EQUIPMENT"
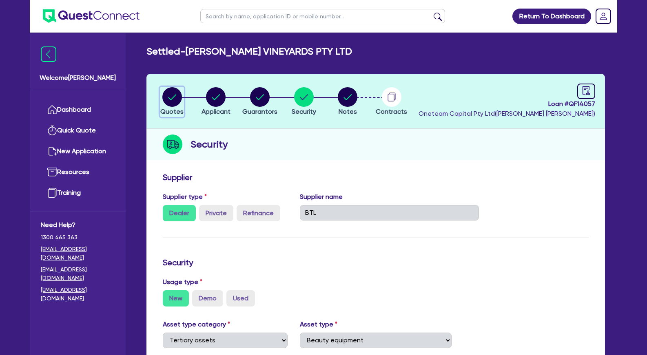
click at [177, 98] on circle "button" at bounding box center [172, 97] width 20 height 20
select select "Other"
select select "TERTIARY_ASSETS"
select select "BEAUTY_EQUIPMENT"
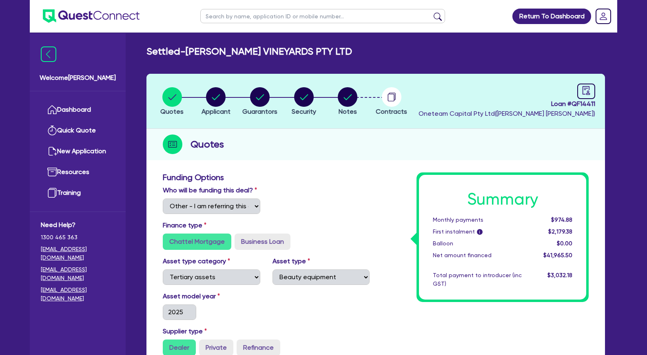
select select "Other"
select select "TERTIARY_ASSETS"
select select "BEAUTY_EQUIPMENT"
click at [584, 92] on icon "audit" at bounding box center [586, 90] width 9 height 9
select select "SETTLED"
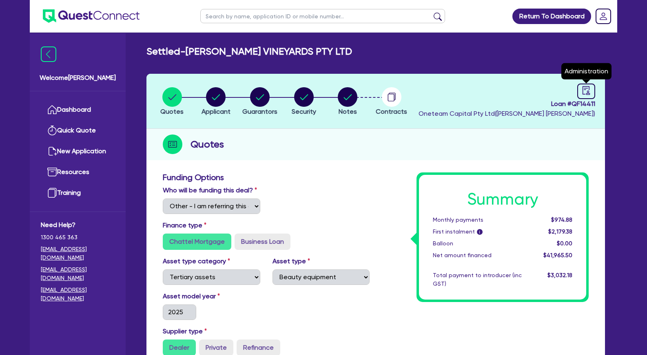
select select "Pepper"
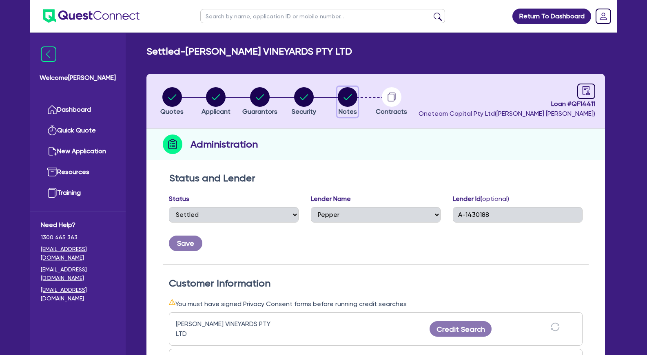
click at [347, 97] on circle "button" at bounding box center [348, 97] width 20 height 20
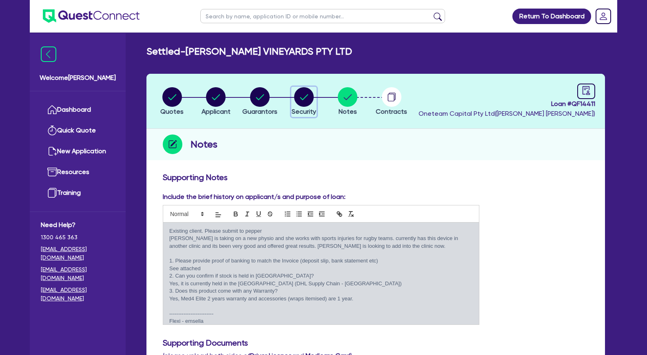
click at [314, 97] on div "button" at bounding box center [304, 97] width 24 height 20
select select "TERTIARY_ASSETS"
select select "BEAUTY_EQUIPMENT"
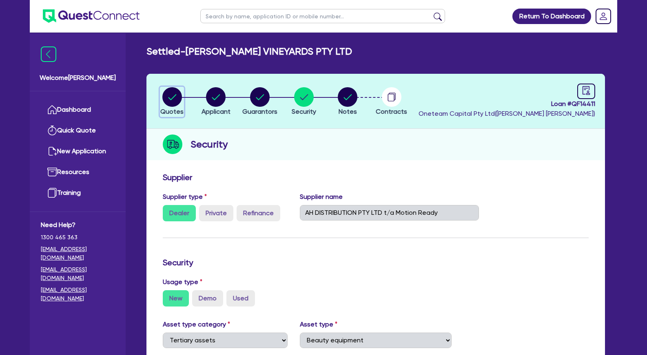
click at [177, 94] on circle "button" at bounding box center [172, 97] width 20 height 20
select select "Other"
select select "TERTIARY_ASSETS"
select select "BEAUTY_EQUIPMENT"
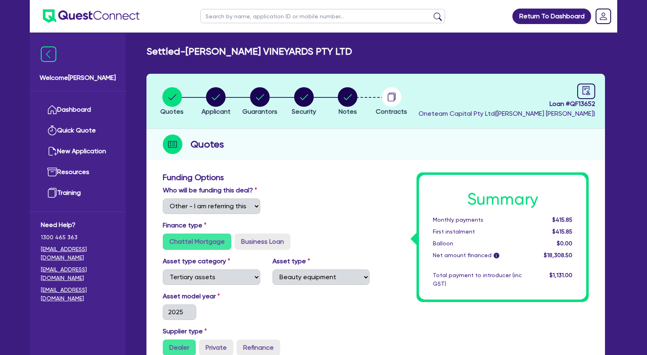
select select "Other"
select select "TERTIARY_ASSETS"
select select "BEAUTY_EQUIPMENT"
click at [219, 95] on icon "button" at bounding box center [216, 97] width 8 height 6
select select "COMPANY"
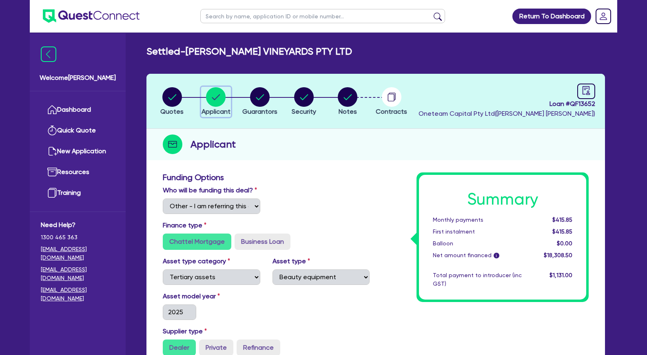
select select "HEALTH_BEAUTY"
select select "HAIR_BEAUTY_SALONS"
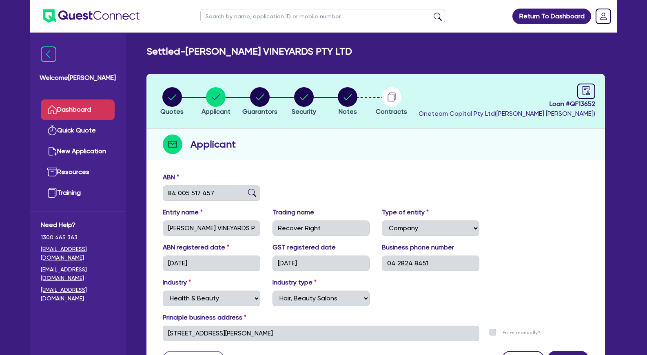
click at [94, 108] on link "Dashboard" at bounding box center [78, 110] width 74 height 21
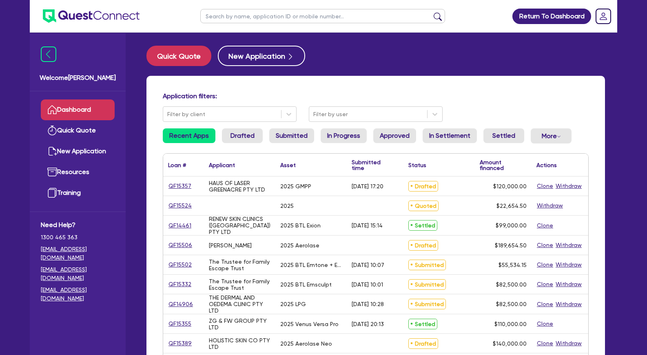
click at [235, 11] on input "text" at bounding box center [322, 16] width 245 height 14
click at [431, 12] on button "submit" at bounding box center [437, 17] width 13 height 11
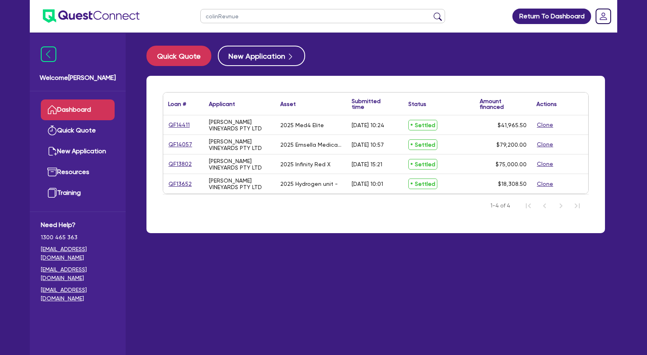
type input "colinRevnue"
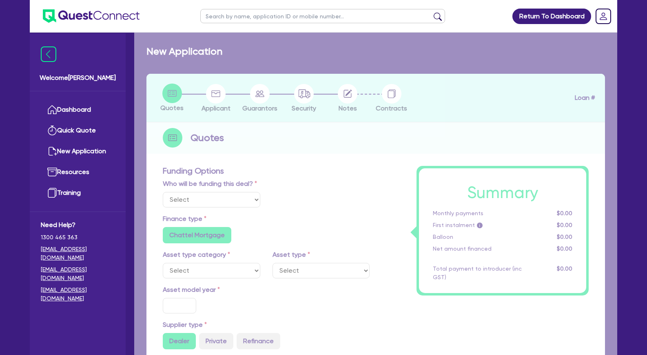
select select "Other"
radio input "true"
radio input "false"
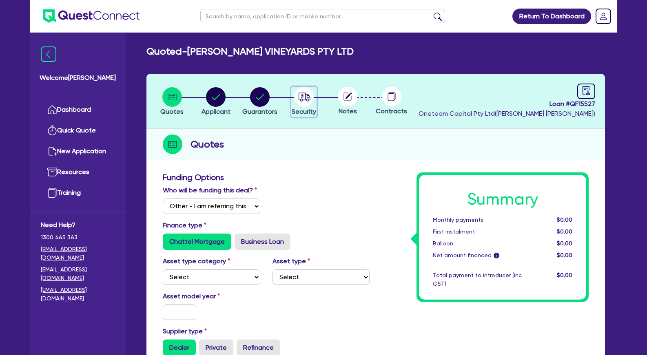
click at [310, 98] on circle "button" at bounding box center [304, 97] width 20 height 20
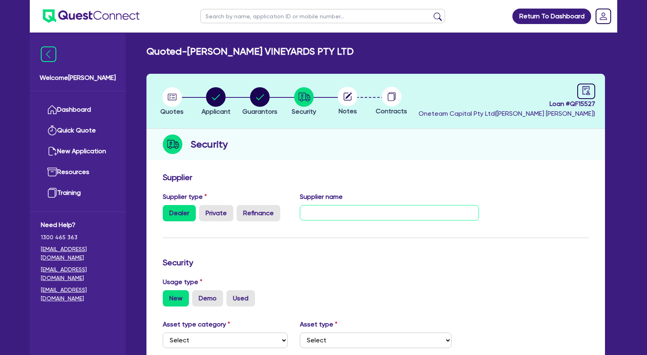
click at [338, 206] on input "text" at bounding box center [389, 212] width 179 height 15
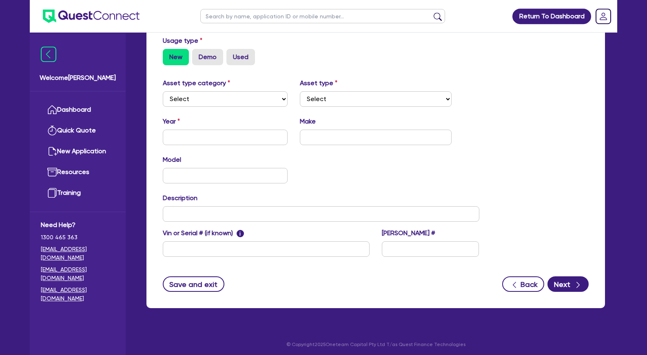
scroll to position [244, 0]
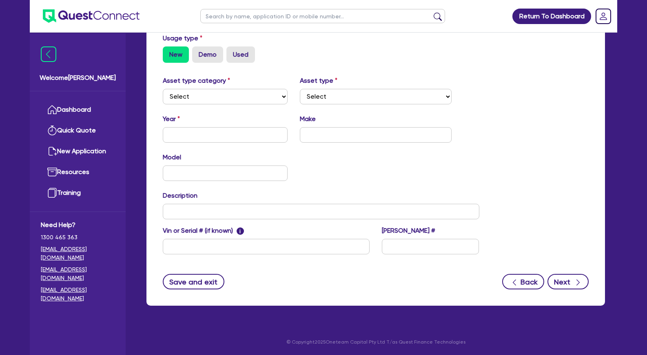
type input "Line of credit"
click at [566, 285] on button "Next" at bounding box center [567, 281] width 41 height 15
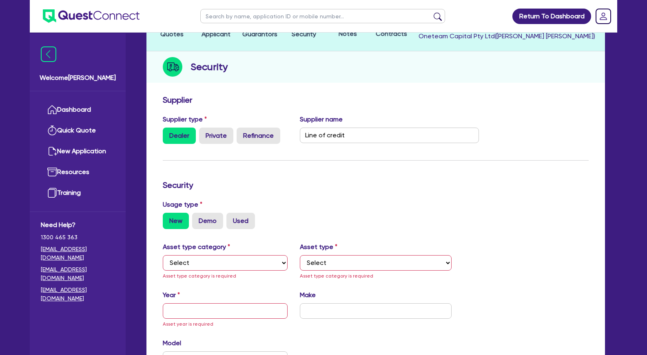
scroll to position [0, 0]
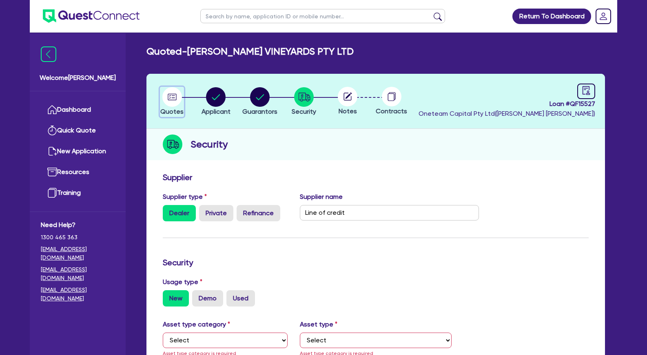
click at [173, 98] on circle "button" at bounding box center [172, 97] width 20 height 20
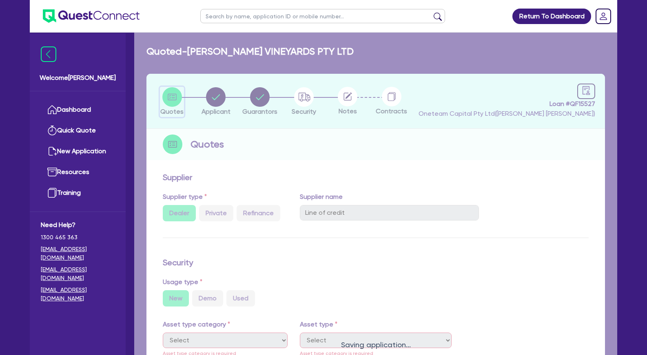
select select "Other"
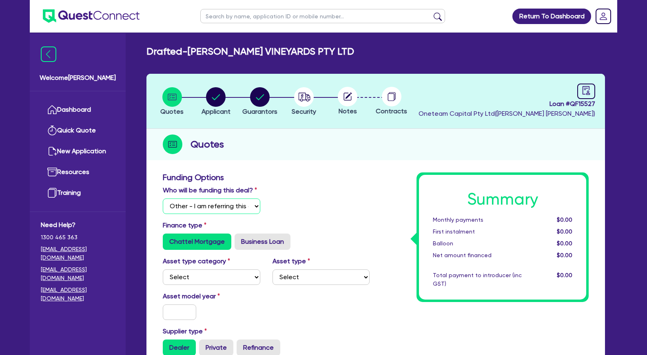
click at [163, 199] on select "Select I will fund 100% I will co-fund with Quest I want Quest to fund 100% Oth…" at bounding box center [211, 206] width 97 height 15
drag, startPoint x: 202, startPoint y: 223, endPoint x: 291, endPoint y: 201, distance: 91.7
click at [334, 196] on div "Who will be funding this deal? Select I will fund 100% I will co-fund with Ques…" at bounding box center [266, 203] width 219 height 35
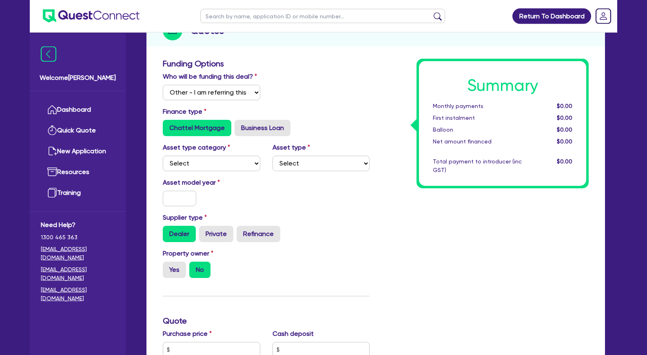
scroll to position [125, 0]
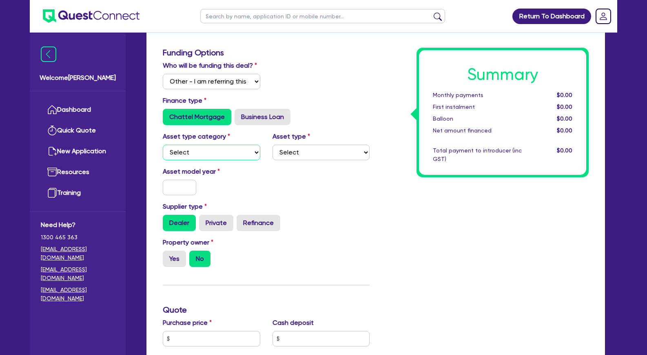
click at [163, 145] on select "Select Cars and light trucks Primary assets Secondary assets Tertiary assets" at bounding box center [211, 152] width 97 height 15
select select "SECONDARY_ASSETS"
click option "Secondary assets" at bounding box center [0, 0] width 0 height 0
click at [272, 145] on select "Select Generators and compressors Engineering and toolmaking Woodworking and me…" at bounding box center [320, 152] width 97 height 15
select select "MEDICAL_DENTAL_LABORATORY_EQUIPMENT"
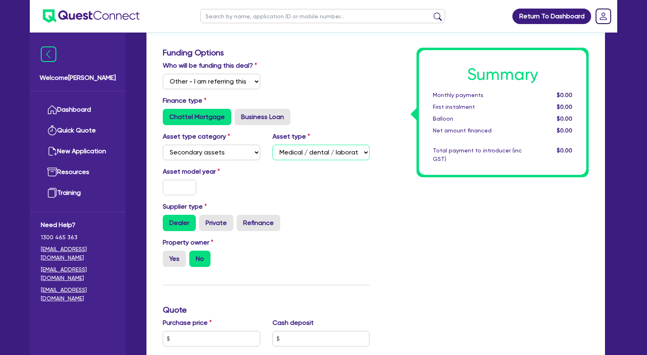
click option "Medical / dental / laboratory equipment" at bounding box center [0, 0] width 0 height 0
click at [184, 195] on input "text" at bounding box center [179, 187] width 33 height 15
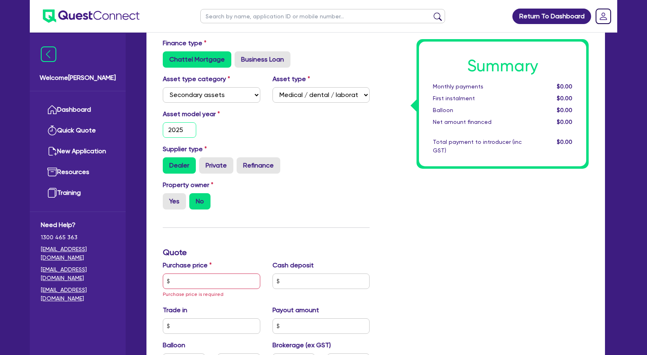
scroll to position [208, 0]
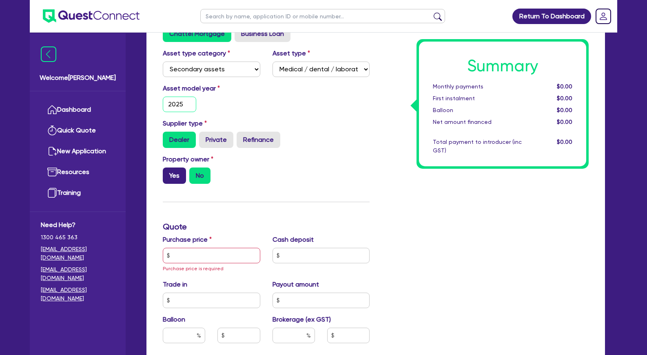
type input "2025"
click at [171, 183] on label "Yes" at bounding box center [174, 176] width 23 height 16
click at [168, 173] on input "Yes" at bounding box center [165, 170] width 5 height 5
radio input "true"
click at [235, 262] on input "text" at bounding box center [211, 255] width 97 height 15
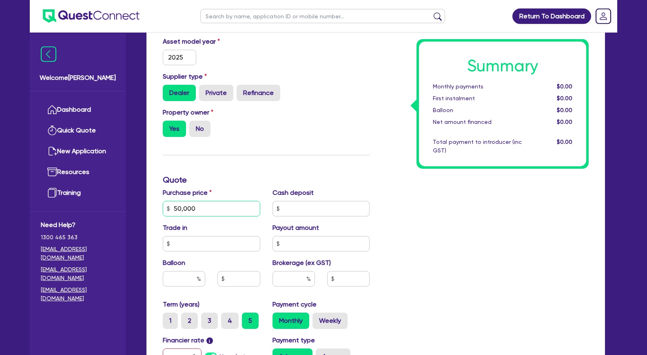
scroll to position [291, 0]
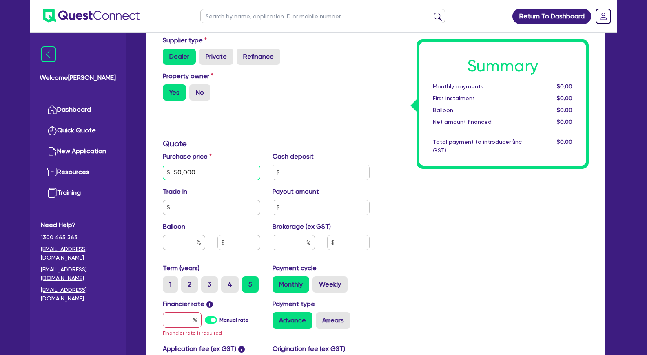
type input "50,000"
click at [187, 328] on input "text" at bounding box center [182, 319] width 39 height 15
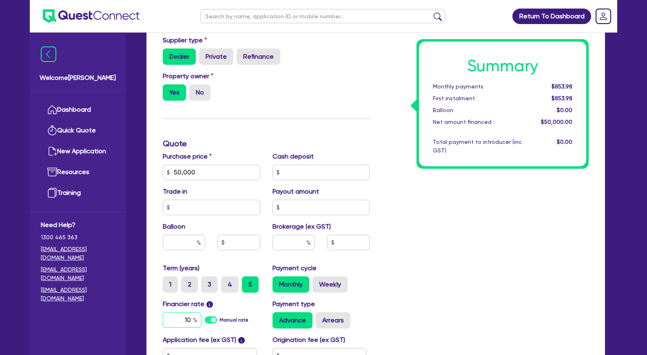
type input "10"
click at [439, 297] on div "Summary Monthly payments $853.98 First instalment $853.98 Balloon $0.00 Net amo…" at bounding box center [485, 143] width 219 height 525
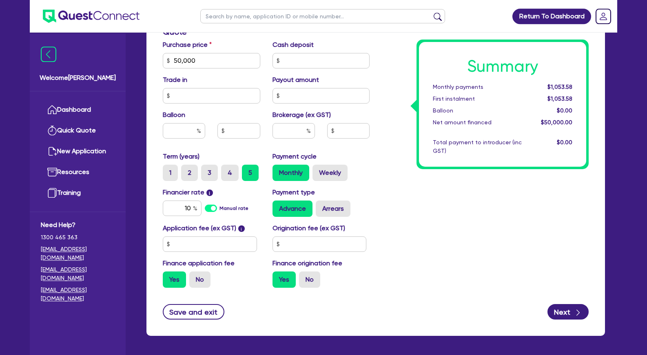
scroll to position [416, 0]
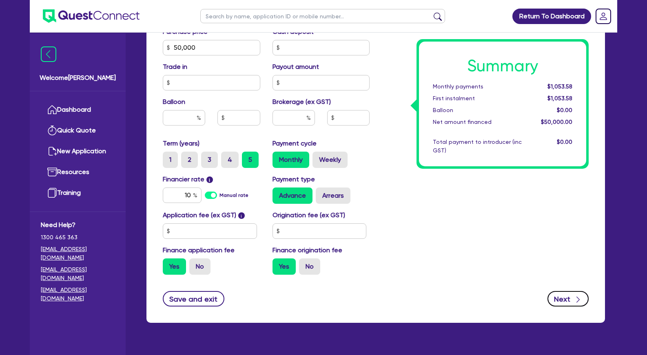
click at [560, 307] on button "Next" at bounding box center [567, 298] width 41 height 15
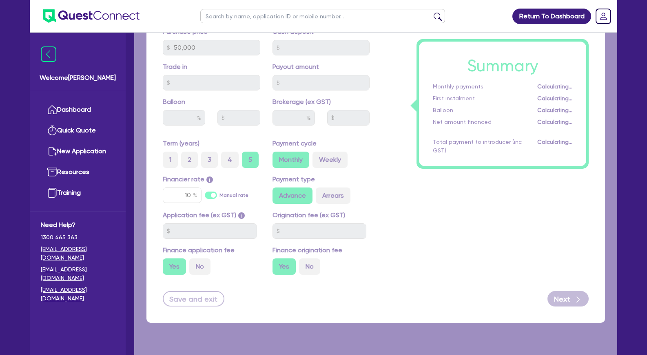
select select "COMPANY"
select select "HEALTH_BEAUTY"
select select "HAIR_BEAUTY_SALONS"
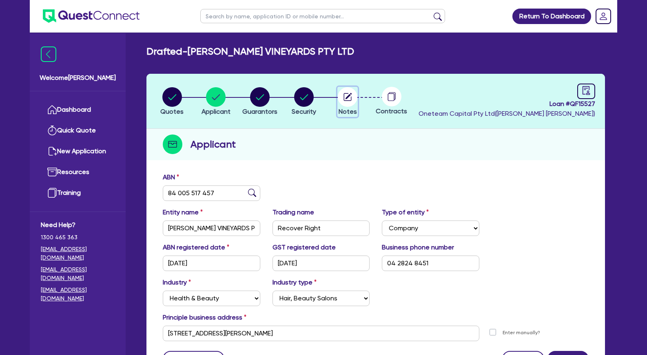
click at [341, 100] on circle "button" at bounding box center [348, 97] width 20 height 20
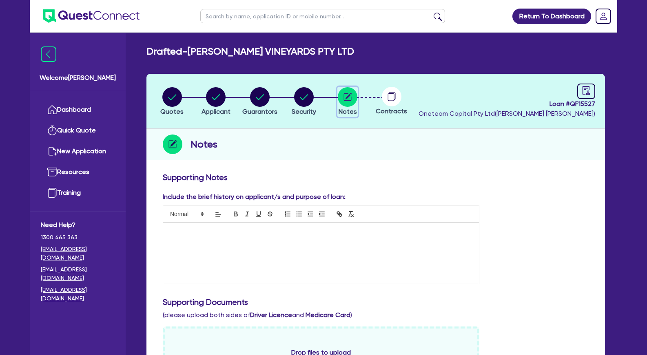
scroll to position [166, 0]
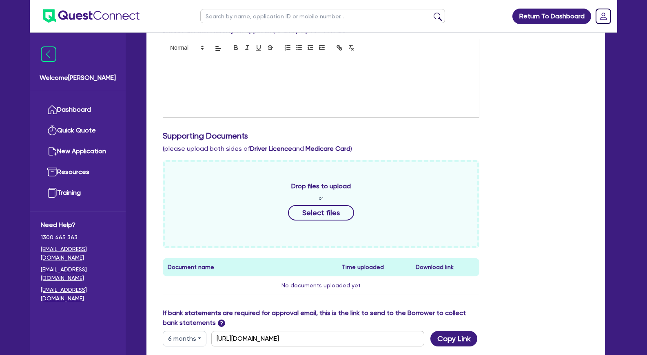
click at [184, 341] on button "6 months" at bounding box center [185, 338] width 44 height 15
click at [196, 304] on link "6 months" at bounding box center [195, 304] width 64 height 15
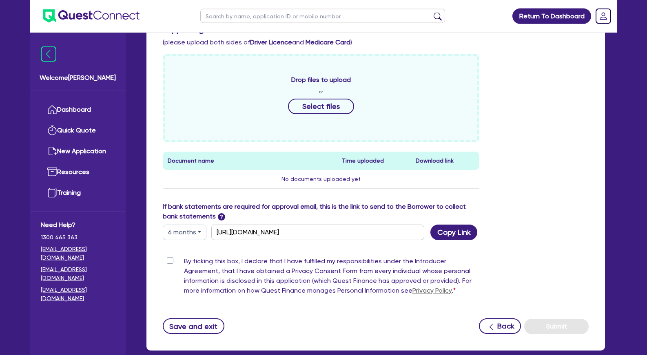
scroll to position [291, 0]
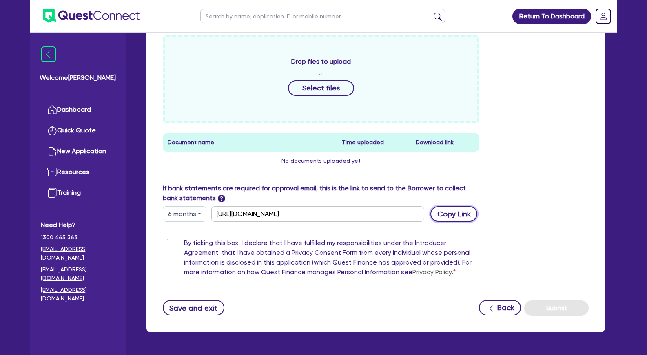
click at [460, 209] on button "Copy Link" at bounding box center [453, 213] width 47 height 15
click at [184, 241] on label "By ticking this box, I declare that I have fulfilled my responsibilities under …" at bounding box center [331, 259] width 295 height 42
click at [169, 241] on input "By ticking this box, I declare that I have fulfilled my responsibilities under …" at bounding box center [166, 242] width 7 height 8
checkbox input "true"
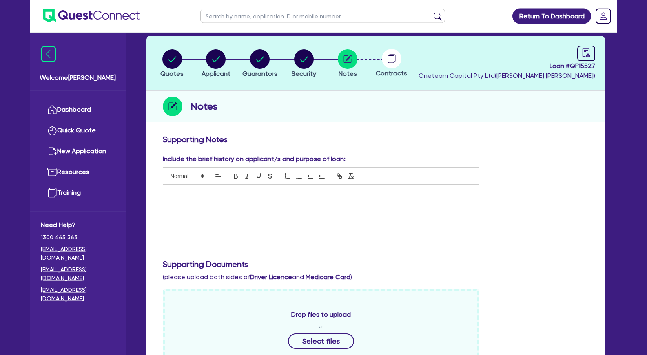
scroll to position [0, 0]
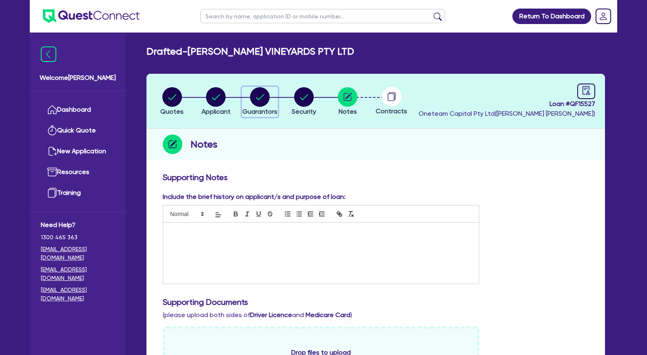
click at [259, 98] on circle "button" at bounding box center [260, 97] width 20 height 20
select select "MR"
select select "SA"
select select "MARRIED"
select select "CASH"
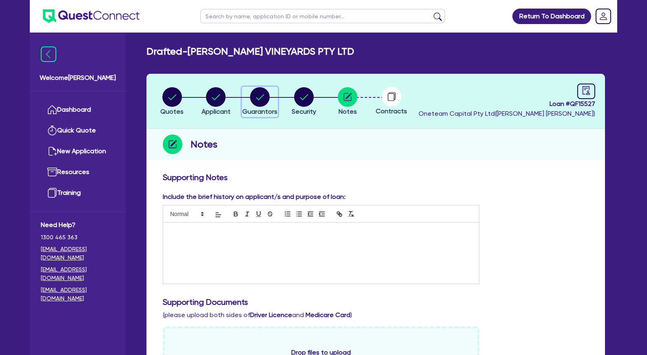
select select "VEHICLE"
select select "PROPERTY"
select select "VEHICLE_LOAN"
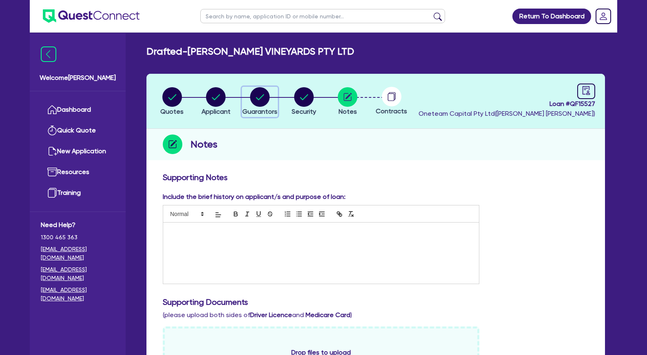
select select "EQUIPMENT_LOAN"
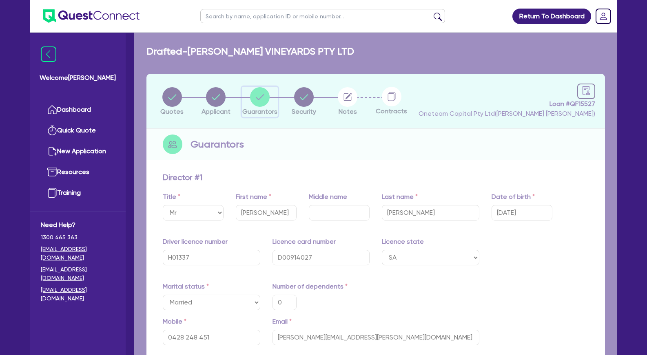
type input "0"
type input "0428 248 451"
type input "7,500"
type input "50,000"
type input "24,000"
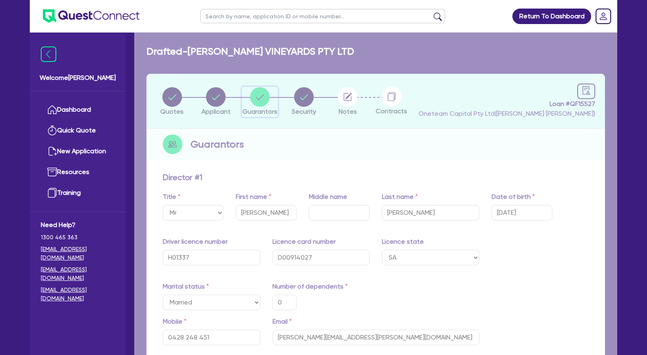
type input "700,000"
type input "40,000"
type input "18,000"
type input "50,000"
type input "1,000"
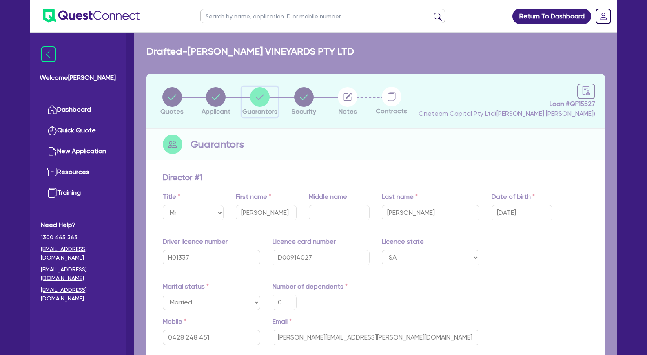
type input "75,000"
type input "1,800"
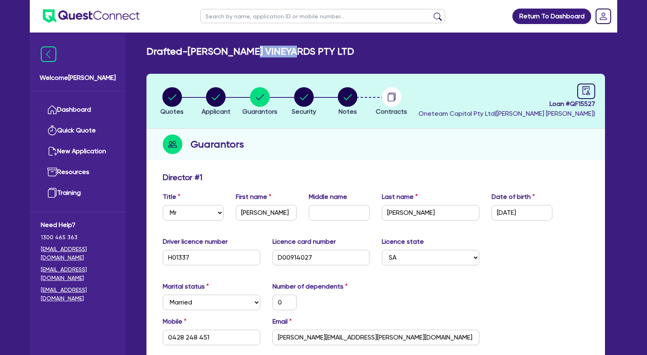
drag, startPoint x: 285, startPoint y: 53, endPoint x: 306, endPoint y: 53, distance: 21.6
click at [306, 53] on h2 "Drafted - [PERSON_NAME] VINEYARDS PTY LTD" at bounding box center [250, 52] width 208 height 12
drag, startPoint x: 222, startPoint y: 50, endPoint x: 278, endPoint y: 51, distance: 55.9
click at [278, 51] on h2 "Drafted - [PERSON_NAME] VINEYARDS PTY LTD" at bounding box center [250, 52] width 208 height 12
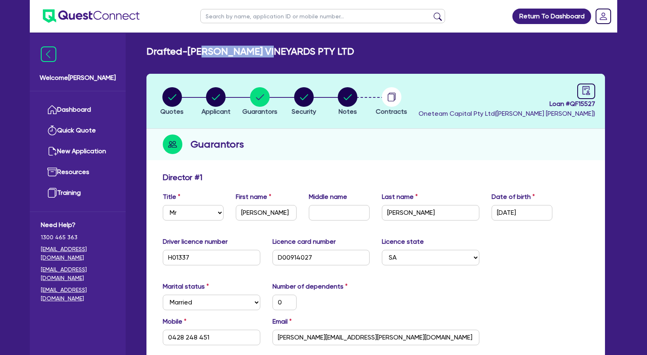
click at [278, 51] on h2 "Drafted - [PERSON_NAME] VINEYARDS PTY LTD" at bounding box center [250, 52] width 208 height 12
drag, startPoint x: 210, startPoint y: 49, endPoint x: 294, endPoint y: 50, distance: 84.8
click at [294, 50] on h2 "Drafted - [PERSON_NAME] VINEYARDS PTY LTD" at bounding box center [250, 52] width 208 height 12
drag, startPoint x: 221, startPoint y: 49, endPoint x: 292, endPoint y: 52, distance: 71.0
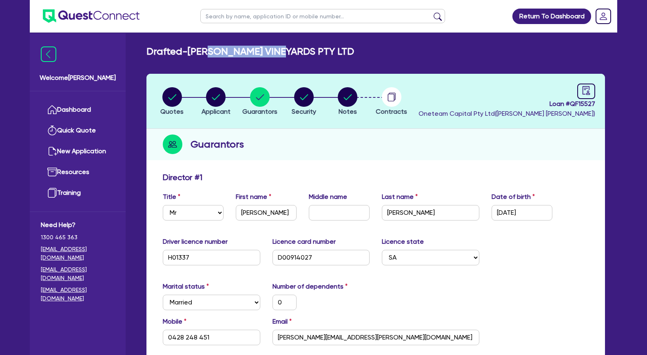
click at [292, 52] on h2 "Drafted - [PERSON_NAME] VINEYARDS PTY LTD" at bounding box center [250, 52] width 208 height 12
drag, startPoint x: 293, startPoint y: 53, endPoint x: 230, endPoint y: 49, distance: 63.8
click at [230, 49] on h2 "Drafted - [PERSON_NAME] VINEYARDS PTY LTD" at bounding box center [250, 52] width 208 height 12
click at [227, 54] on h2 "Drafted - [PERSON_NAME] VINEYARDS PTY LTD" at bounding box center [250, 52] width 208 height 12
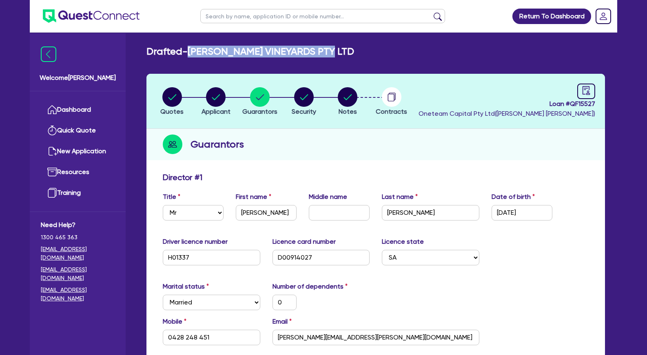
drag, startPoint x: 283, startPoint y: 49, endPoint x: 197, endPoint y: 49, distance: 86.9
click at [197, 49] on div "Drafted - [PERSON_NAME] VINEYARDS PTY LTD" at bounding box center [375, 52] width 471 height 12
copy h2 "[PERSON_NAME] VINEYARDS PTY LTD"
click at [368, 174] on div "Director # 1" at bounding box center [376, 179] width 438 height 13
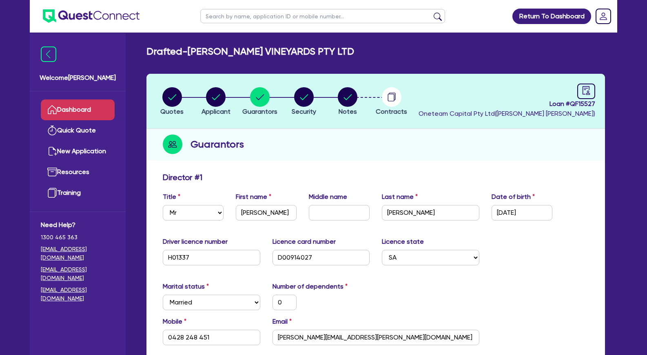
click at [87, 112] on link "Dashboard" at bounding box center [78, 110] width 74 height 21
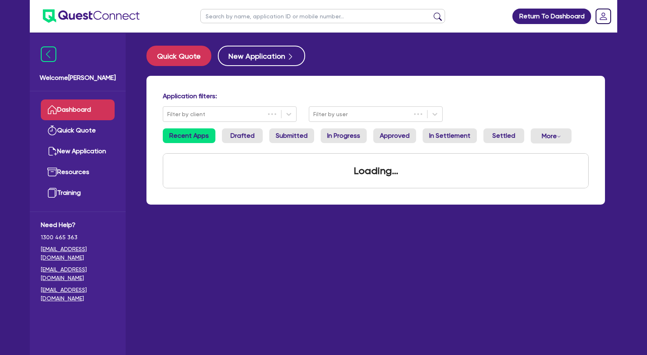
click at [279, 15] on input "text" at bounding box center [322, 16] width 245 height 14
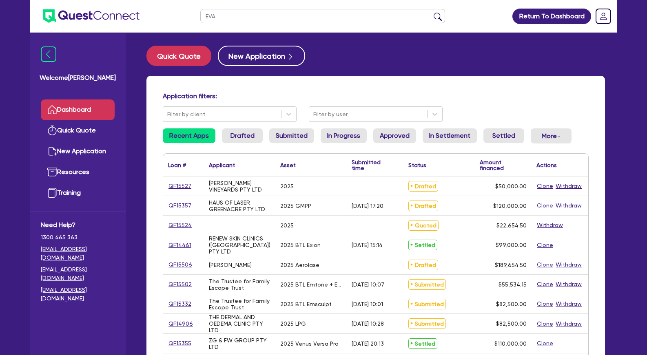
type input "EVA"
click at [431, 12] on button "submit" at bounding box center [437, 17] width 13 height 11
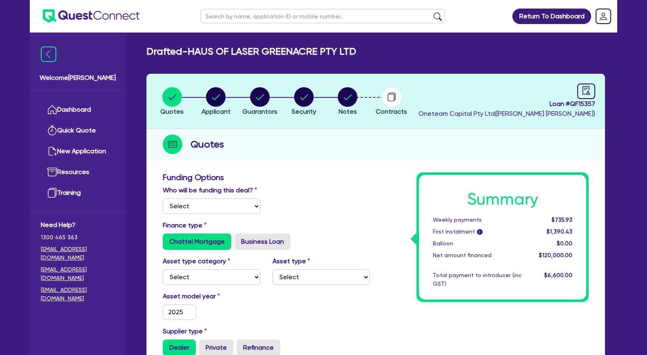
select select "Other"
select select "TERTIARY_ASSETS"
select select "BEAUTY_EQUIPMENT"
type input "2025"
type input "150,000"
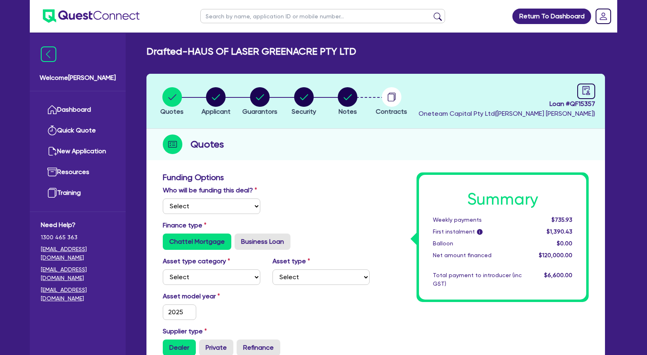
type input "30,000"
type input "5"
type input "6,000"
type input "17.95"
click at [213, 100] on circle "button" at bounding box center [216, 97] width 20 height 20
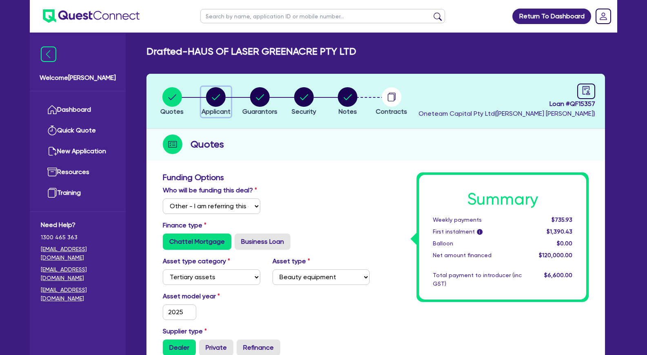
select select "COMPANY"
select select "HEALTH_BEAUTY"
select select "HAIR_BEAUTY_SALONS"
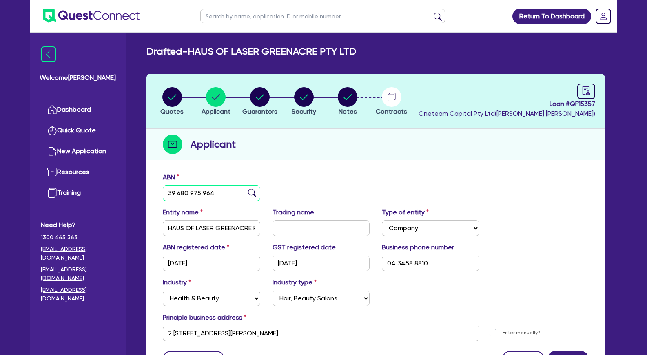
click at [205, 197] on input "39 680 975 964" at bounding box center [211, 193] width 97 height 15
drag, startPoint x: 198, startPoint y: 226, endPoint x: 162, endPoint y: 226, distance: 35.9
click at [163, 226] on input "HAUS OF LASER GREENACRE PTY LTD" at bounding box center [211, 228] width 97 height 15
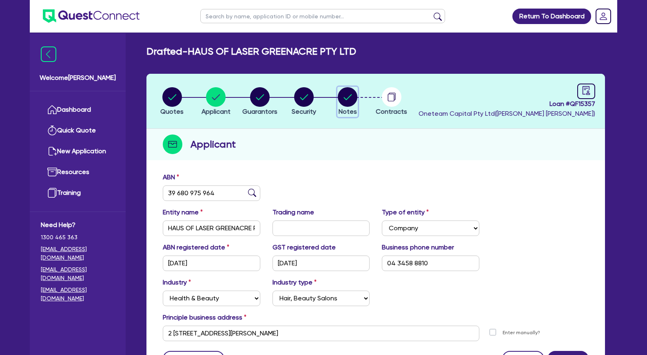
click at [350, 97] on circle "button" at bounding box center [348, 97] width 20 height 20
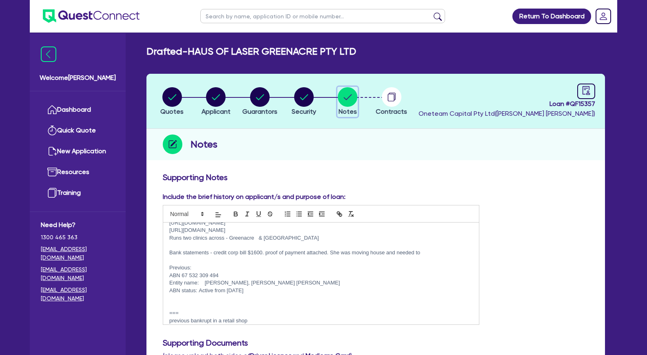
scroll to position [81, 0]
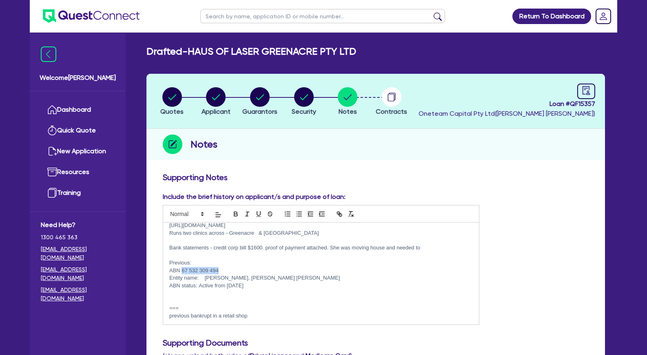
drag, startPoint x: 229, startPoint y: 270, endPoint x: 182, endPoint y: 270, distance: 46.9
click at [182, 270] on p "ABN 67 532 309 494" at bounding box center [320, 270] width 303 height 7
copy p "67 532 309 494"
click at [259, 100] on circle "button" at bounding box center [260, 97] width 20 height 20
select select "MRS"
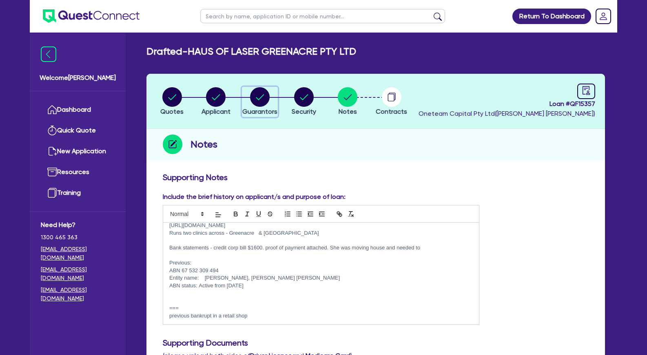
select select "[GEOGRAPHIC_DATA]"
select select "DE_FACTO"
select select "VEHICLE"
select select "CASH"
select select "HOUSEHOLD_PERSONAL"
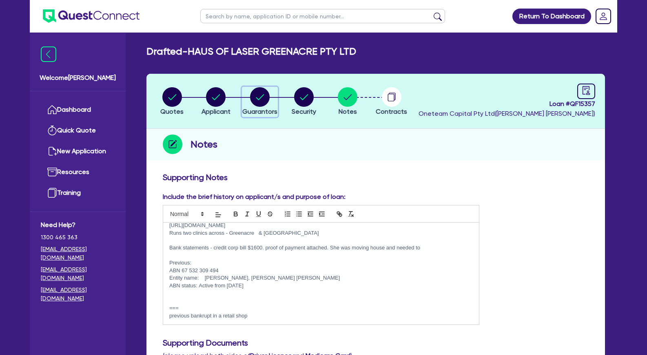
select select "OTHER"
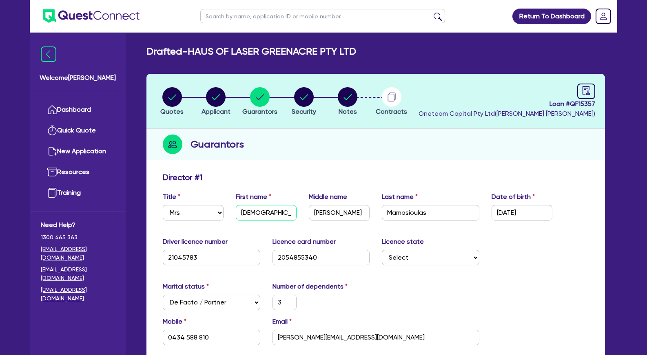
click at [267, 208] on input "[DEMOGRAPHIC_DATA]" at bounding box center [266, 212] width 61 height 15
click at [327, 209] on input "[PERSON_NAME]" at bounding box center [339, 212] width 61 height 15
click at [404, 207] on input "Mamasioulas" at bounding box center [430, 212] width 97 height 15
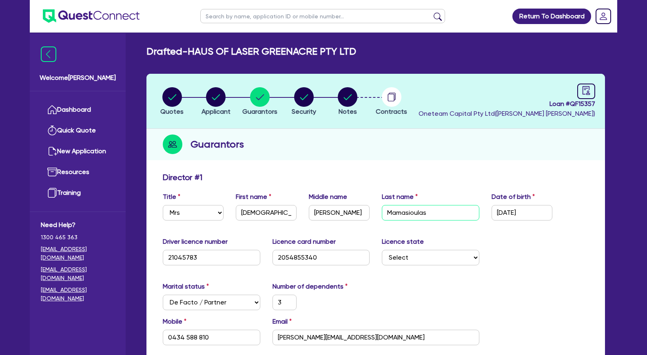
click at [404, 207] on input "Mamasioulas" at bounding box center [430, 212] width 97 height 15
click at [174, 259] on input "21045783" at bounding box center [211, 257] width 97 height 15
click at [307, 253] on input "2054855340" at bounding box center [320, 257] width 97 height 15
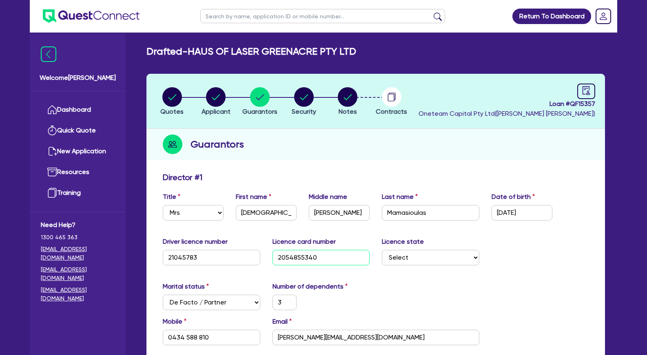
click at [307, 253] on input "2054855340" at bounding box center [320, 257] width 97 height 15
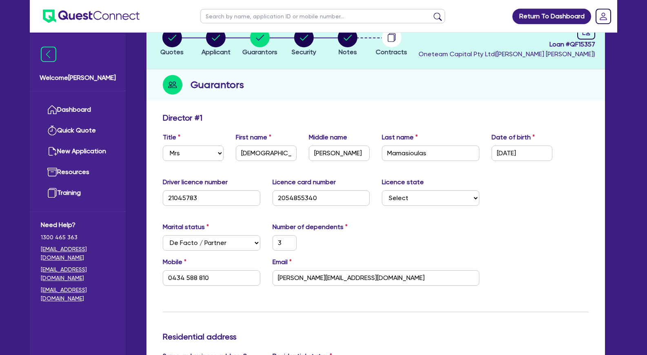
scroll to position [83, 0]
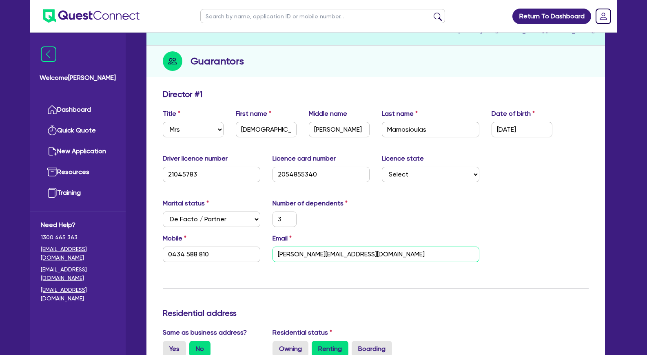
click at [332, 259] on input "[PERSON_NAME][EMAIL_ADDRESS][DOMAIN_NAME]" at bounding box center [375, 254] width 207 height 15
click at [188, 252] on input "0434 588 810" at bounding box center [211, 254] width 97 height 15
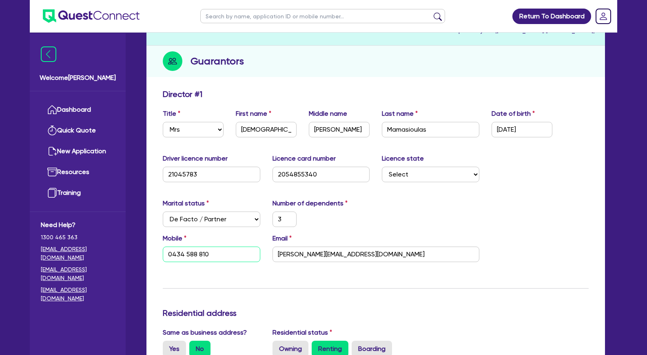
click at [188, 252] on input "0434 588 810" at bounding box center [211, 254] width 97 height 15
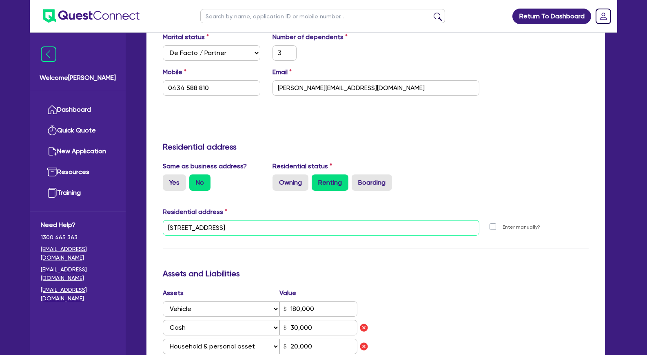
click at [231, 229] on input "[STREET_ADDRESS]" at bounding box center [321, 227] width 316 height 15
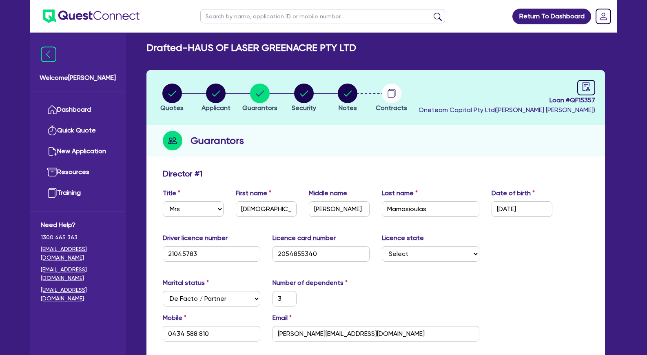
scroll to position [0, 0]
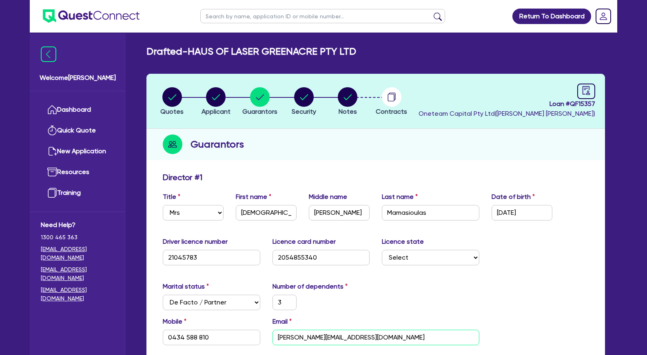
click at [328, 341] on input "[PERSON_NAME][EMAIL_ADDRESS][DOMAIN_NAME]" at bounding box center [375, 337] width 207 height 15
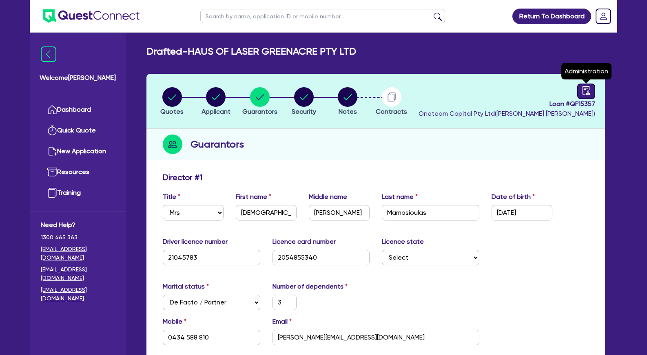
click at [582, 88] on icon "audit" at bounding box center [586, 90] width 9 height 9
select select "DRAFTED_AMENDED"
select select "Other"
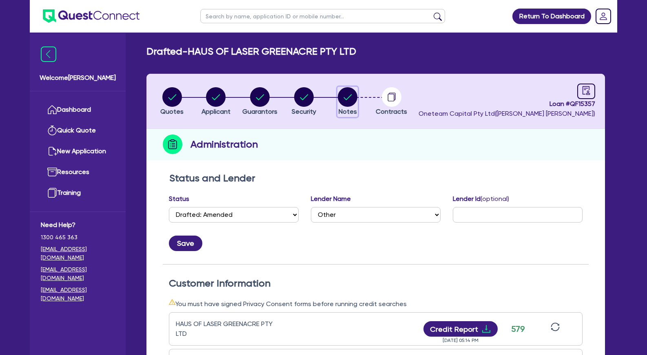
click at [352, 95] on circle "button" at bounding box center [348, 97] width 20 height 20
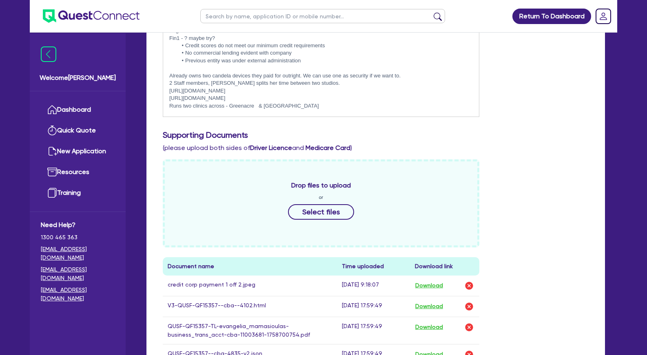
scroll to position [333, 0]
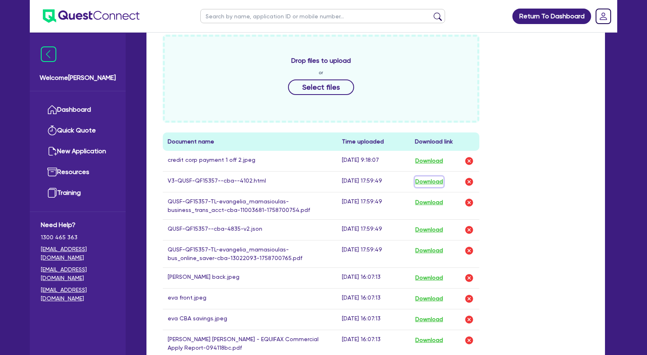
click at [435, 181] on button "Download" at bounding box center [429, 182] width 29 height 11
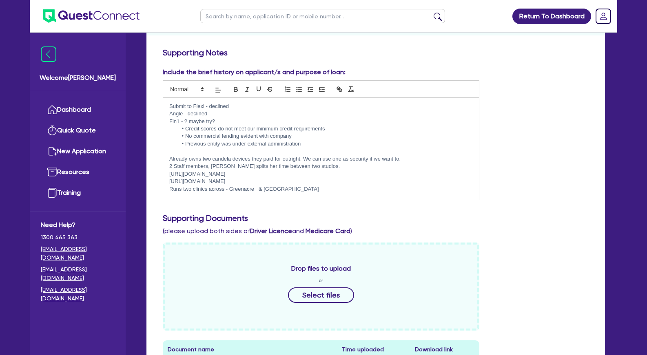
scroll to position [0, 0]
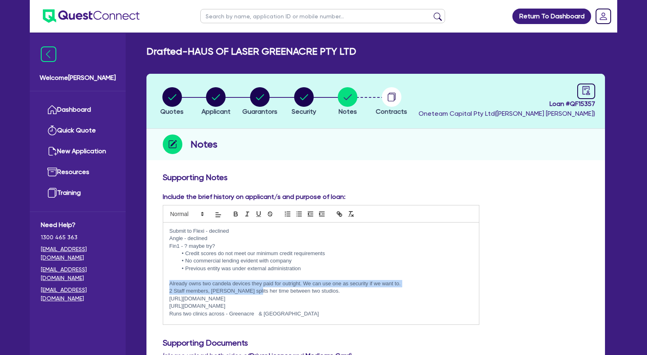
drag, startPoint x: 168, startPoint y: 283, endPoint x: 247, endPoint y: 288, distance: 79.2
click at [247, 288] on div "Submit to Flexi - declined Angle - declined Fin1 - ? maybe try? Credit scores d…" at bounding box center [321, 274] width 316 height 102
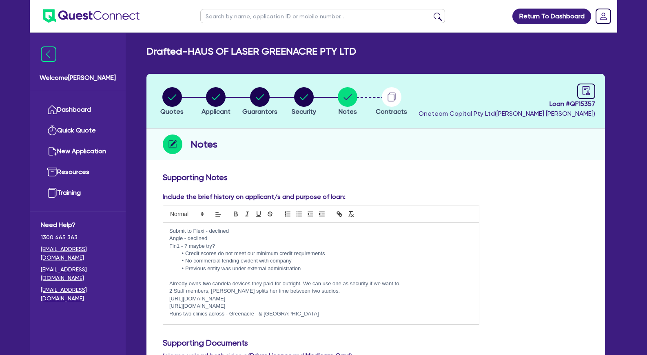
drag, startPoint x: 294, startPoint y: 289, endPoint x: 299, endPoint y: 286, distance: 5.3
click at [296, 288] on p "2 Staff members, [PERSON_NAME] splits her time between two studios." at bounding box center [320, 291] width 303 height 7
drag, startPoint x: 334, startPoint y: 299, endPoint x: 304, endPoint y: 285, distance: 32.5
click at [333, 298] on p "[URL][DOMAIN_NAME]" at bounding box center [320, 298] width 303 height 7
click at [302, 283] on p "Already owns two candela devices they paid for outright. We can use one as secu…" at bounding box center [320, 283] width 303 height 7
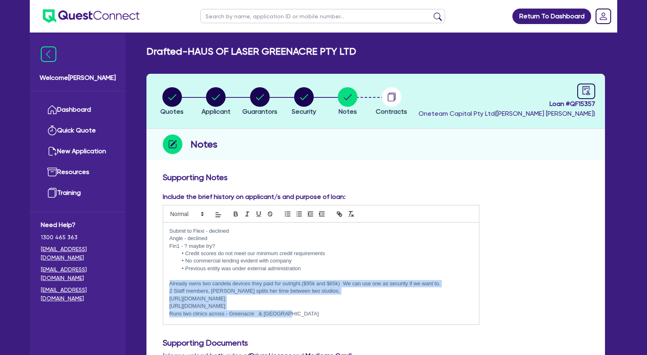
drag, startPoint x: 292, startPoint y: 314, endPoint x: 167, endPoint y: 285, distance: 128.3
click at [167, 285] on div "Submit to Flexi - declined Angle - declined Fin1 - ? maybe try? Credit scores d…" at bounding box center [321, 274] width 316 height 102
copy div "Already owns two candela devices they paid for outright.($95k and $65k) We can …"
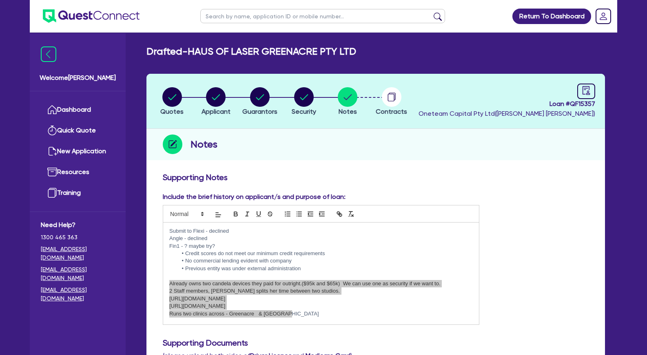
scroll to position [73, 0]
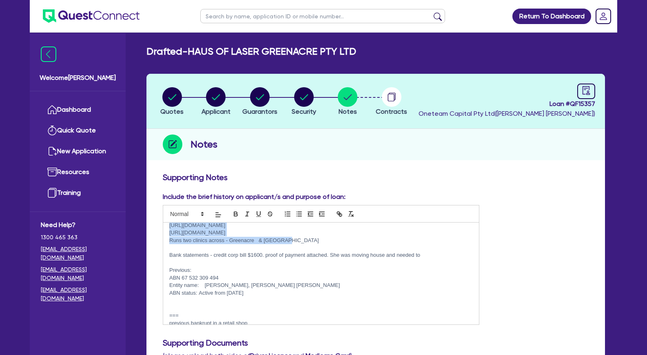
click at [204, 266] on p at bounding box center [320, 262] width 303 height 7
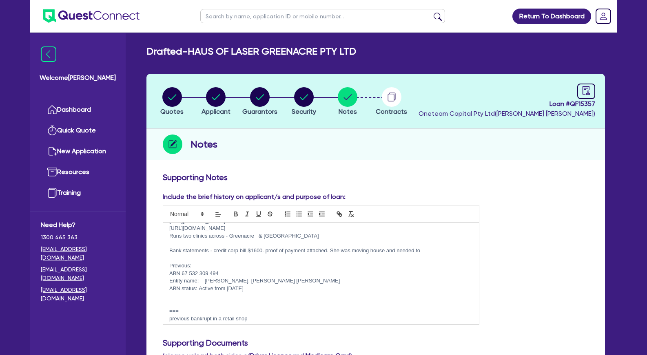
scroll to position [81, 0]
